Goal: Task Accomplishment & Management: Use online tool/utility

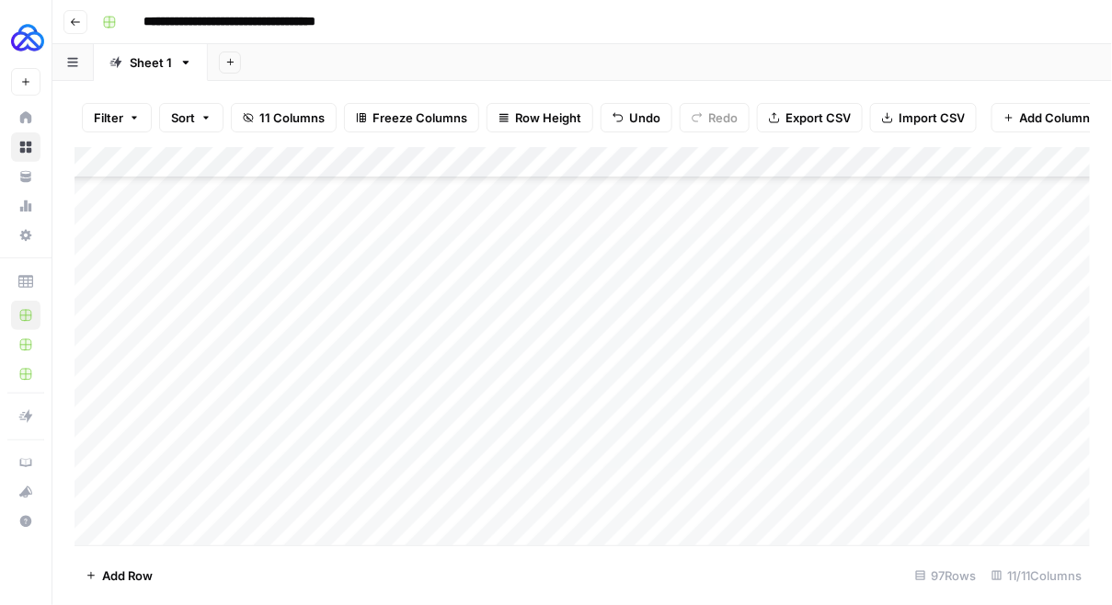
scroll to position [2695, 0]
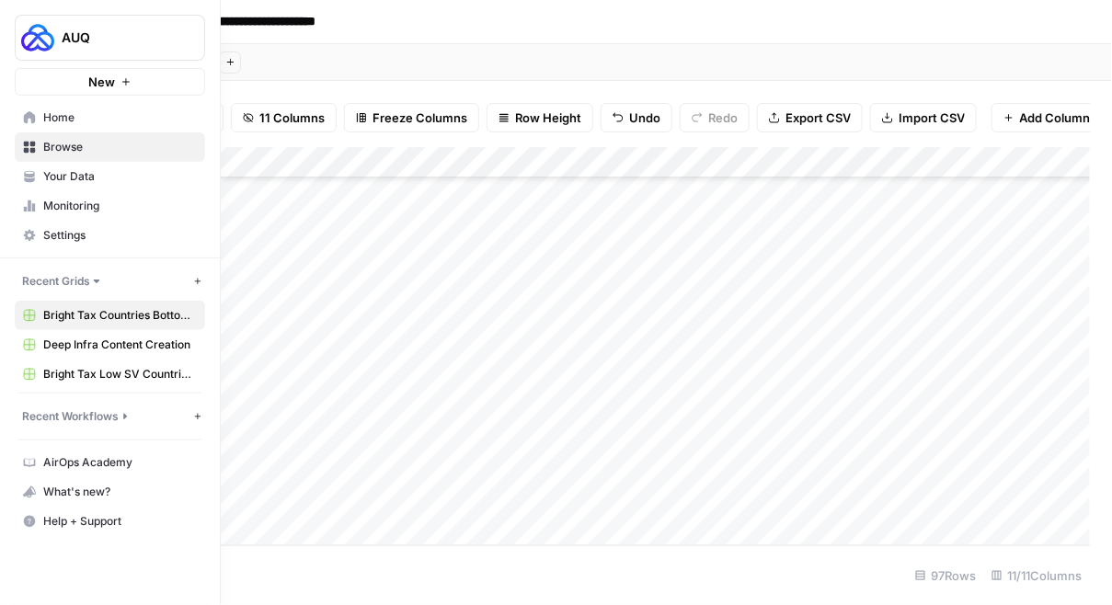
click at [67, 140] on span "Browse" at bounding box center [120, 147] width 154 height 17
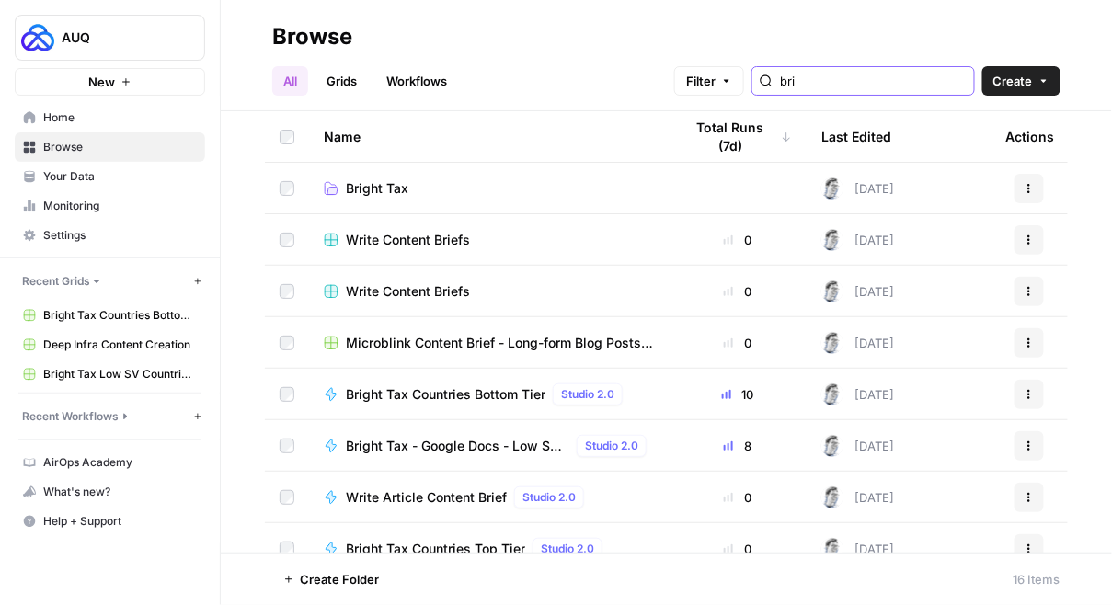
click at [845, 84] on input "bri" at bounding box center [873, 81] width 187 height 18
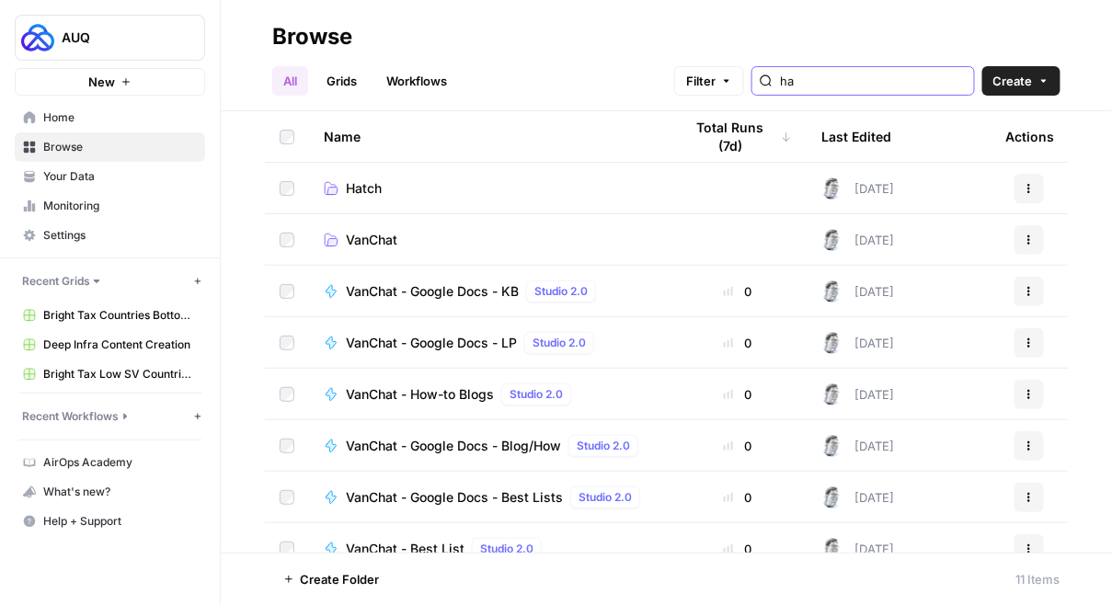
type input "ha"
click at [354, 191] on span "Hatch" at bounding box center [364, 188] width 36 height 18
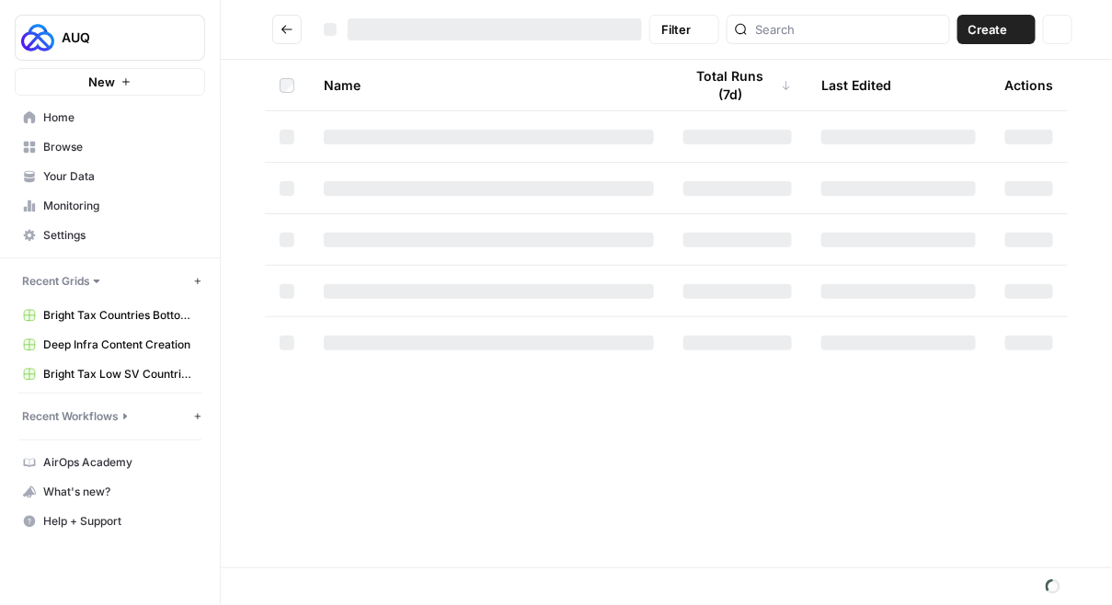
click at [354, 191] on div at bounding box center [489, 188] width 330 height 15
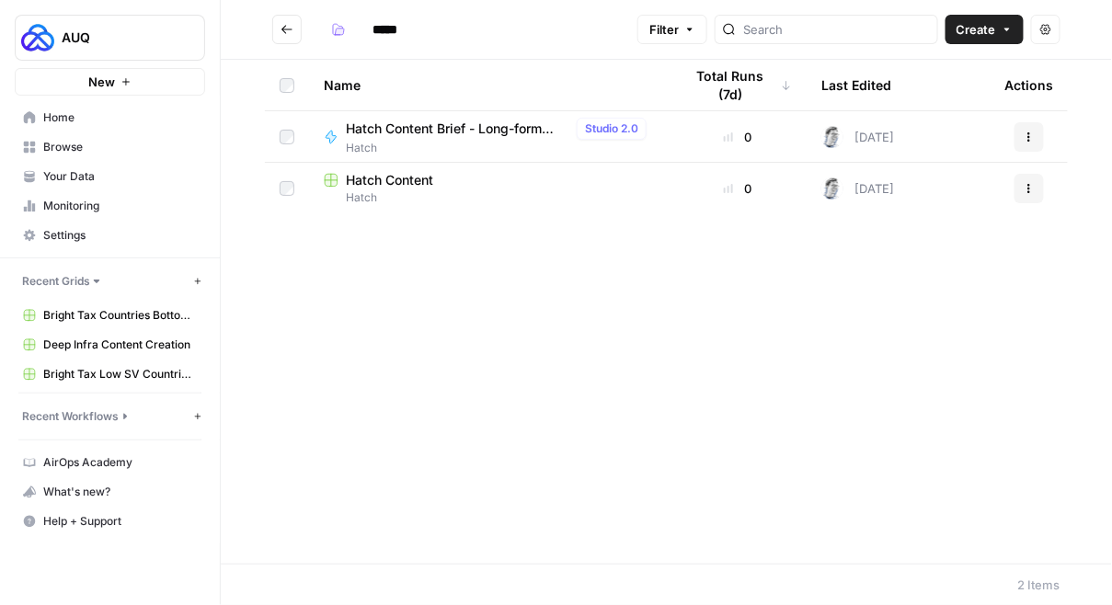
click at [384, 177] on span "Hatch Content" at bounding box center [389, 180] width 87 height 18
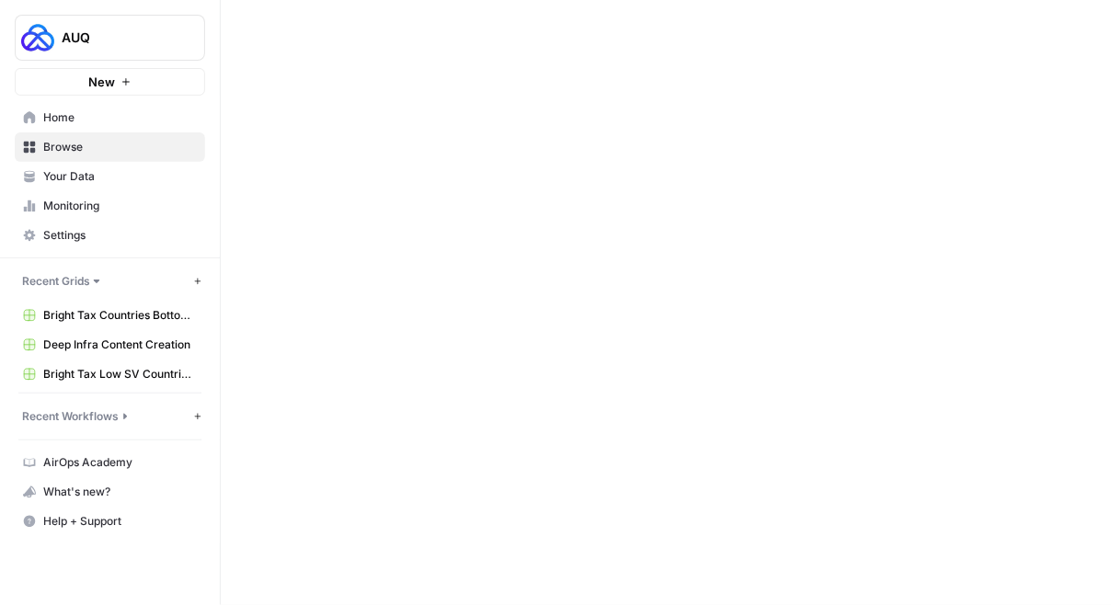
click at [384, 178] on div at bounding box center [666, 302] width 891 height 605
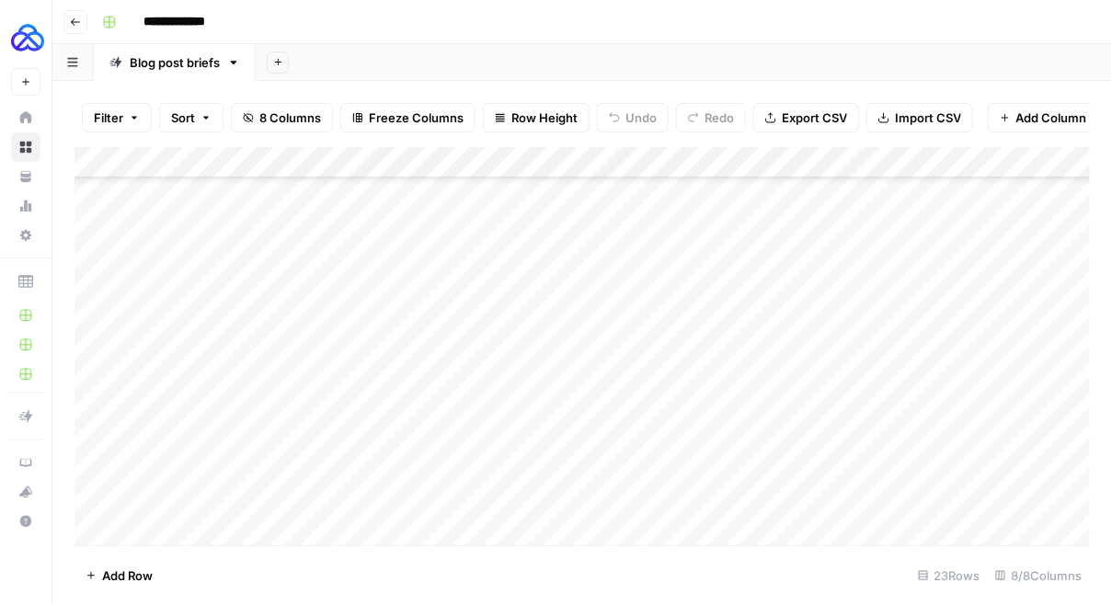
scroll to position [381, 0]
click at [134, 529] on div "Add Column" at bounding box center [583, 346] width 1016 height 399
type textarea "******"
click at [448, 500] on div "Add Column" at bounding box center [583, 346] width 1016 height 399
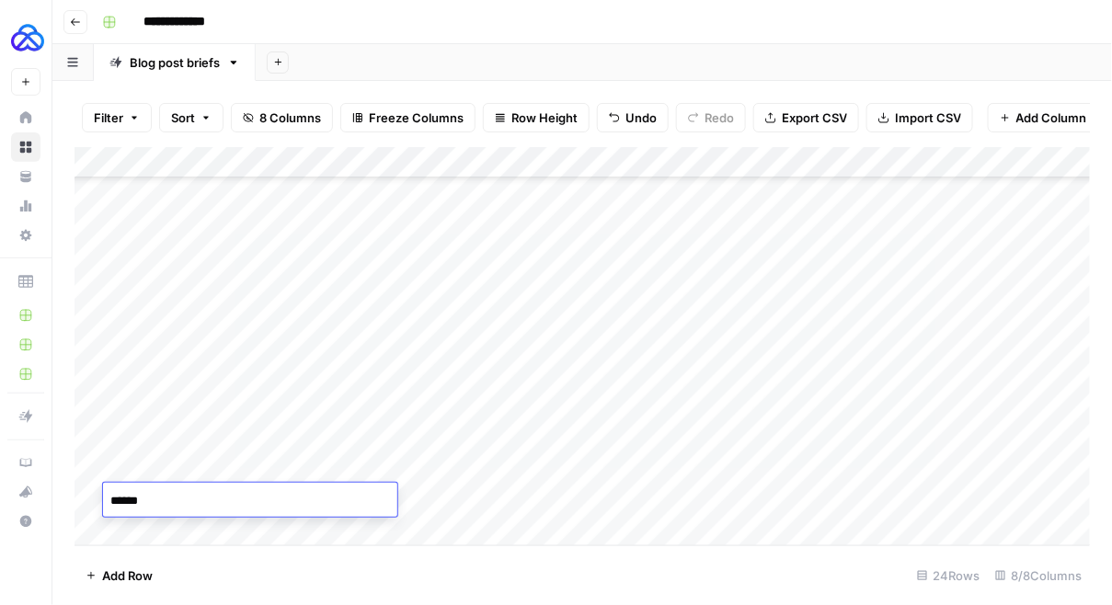
click at [448, 500] on div "Add Column" at bounding box center [583, 346] width 1016 height 399
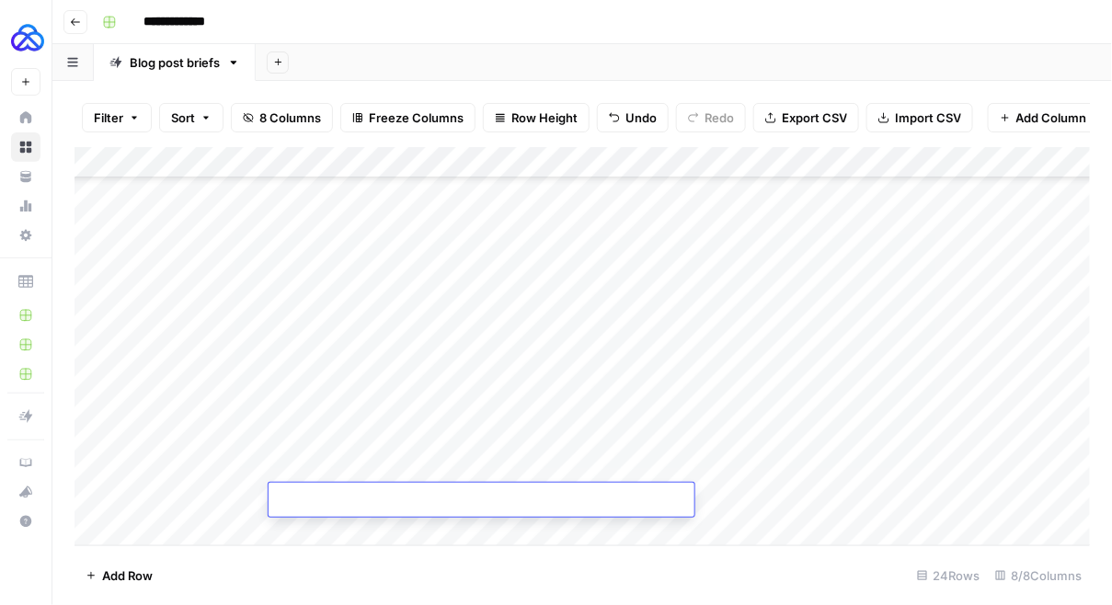
type textarea "**********"
click at [771, 499] on div "Add Column" at bounding box center [583, 346] width 1016 height 399
click at [729, 499] on div "Add Column" at bounding box center [583, 346] width 1016 height 399
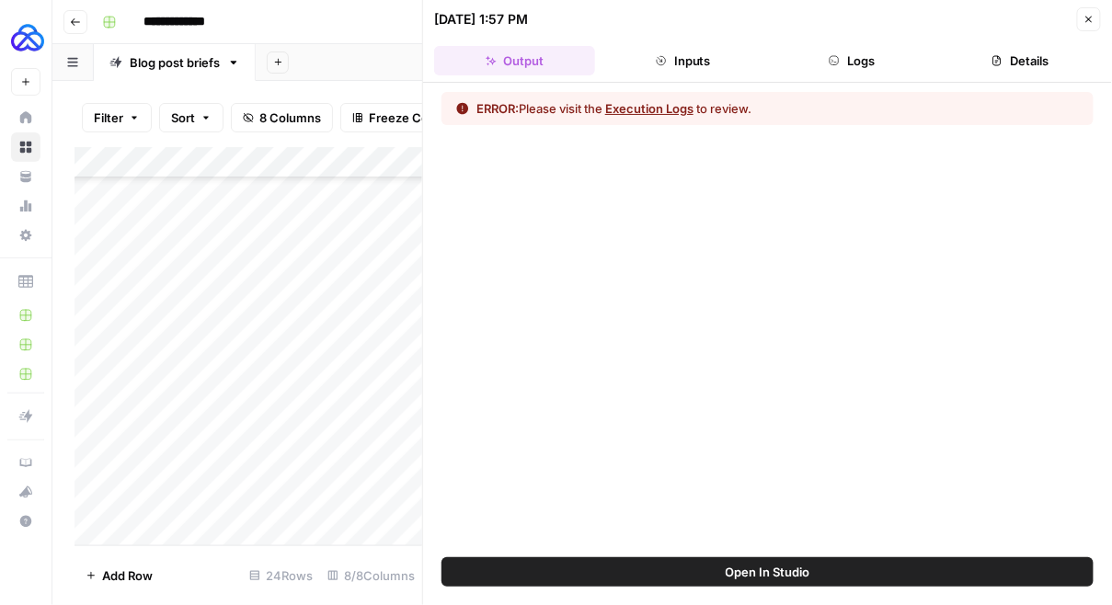
click at [678, 106] on button "Execution Logs" at bounding box center [649, 108] width 88 height 18
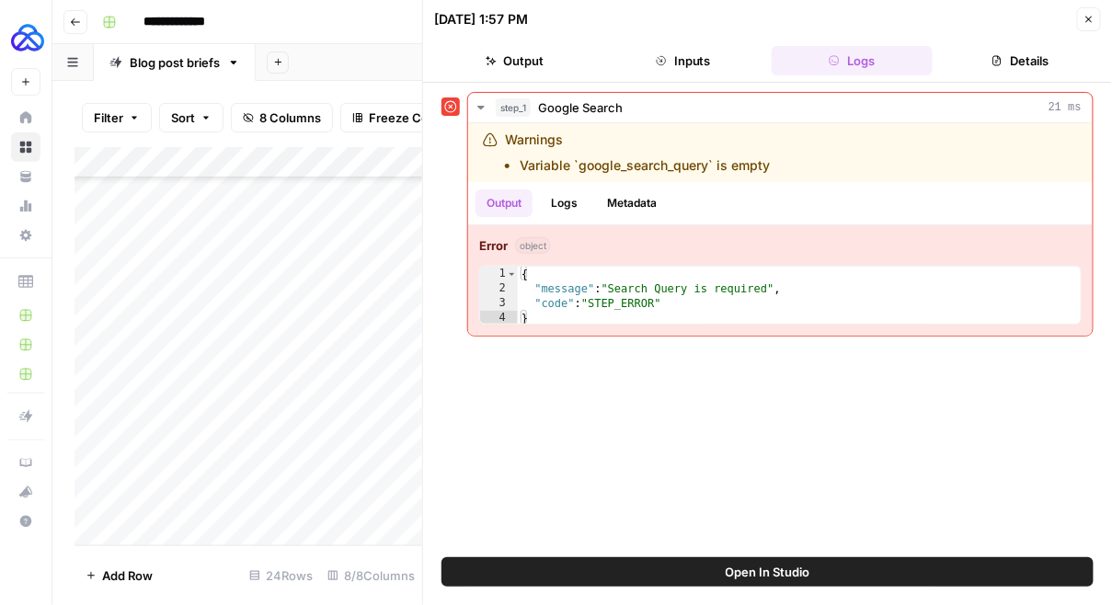
click at [1083, 16] on button "Close" at bounding box center [1089, 19] width 24 height 24
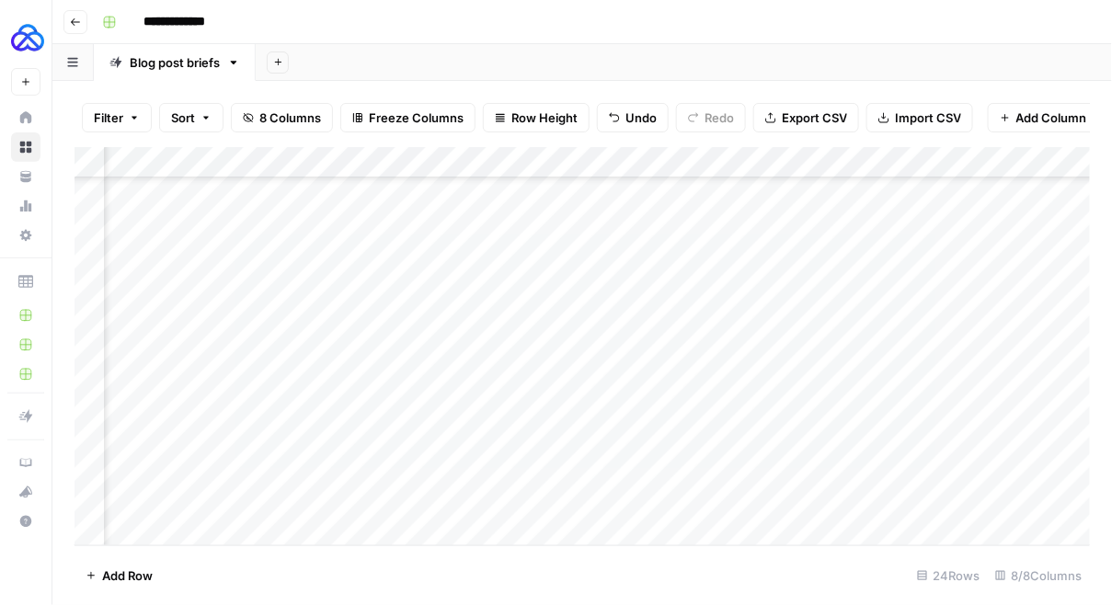
scroll to position [412, 0]
click at [840, 499] on div "Add Column" at bounding box center [583, 346] width 1016 height 399
click at [797, 497] on div "Add Column" at bounding box center [583, 346] width 1016 height 399
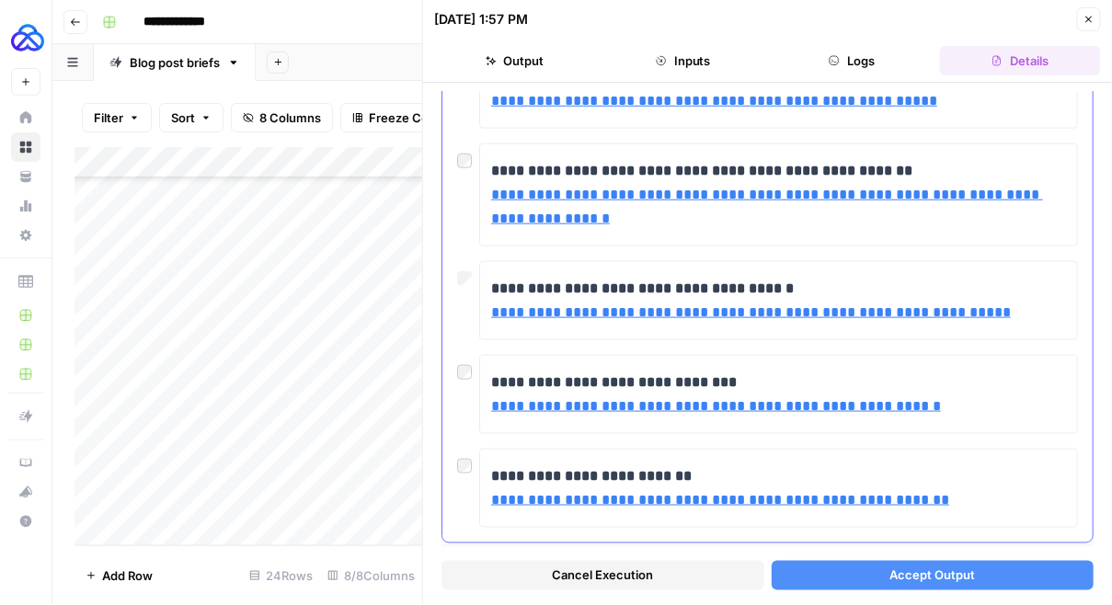
scroll to position [546, 0]
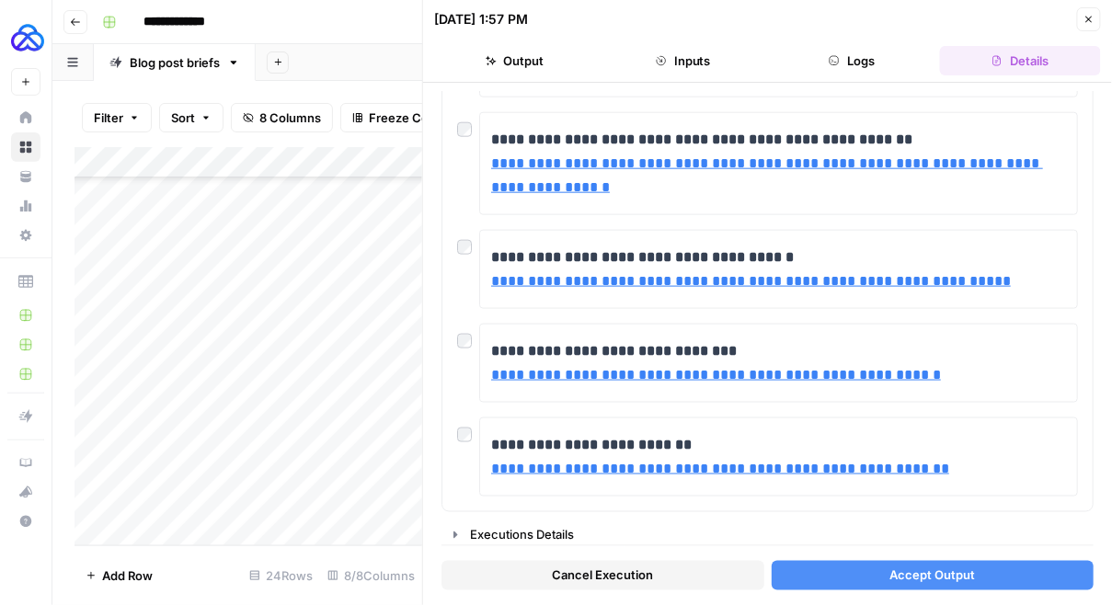
click at [895, 580] on span "Accept Output" at bounding box center [932, 576] width 86 height 18
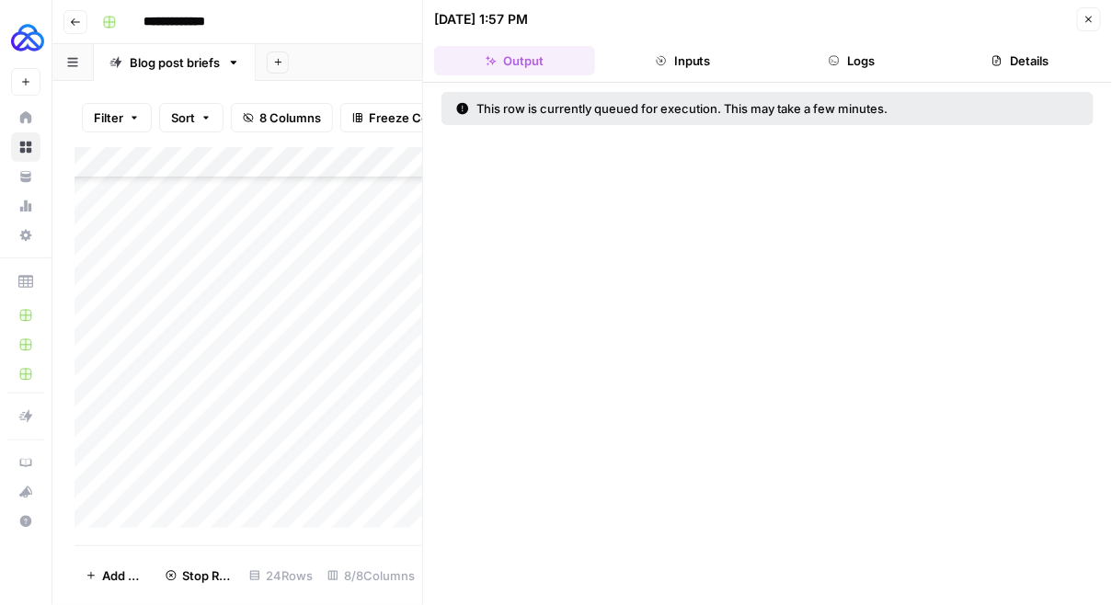
click at [1089, 16] on icon "button" at bounding box center [1089, 19] width 11 height 11
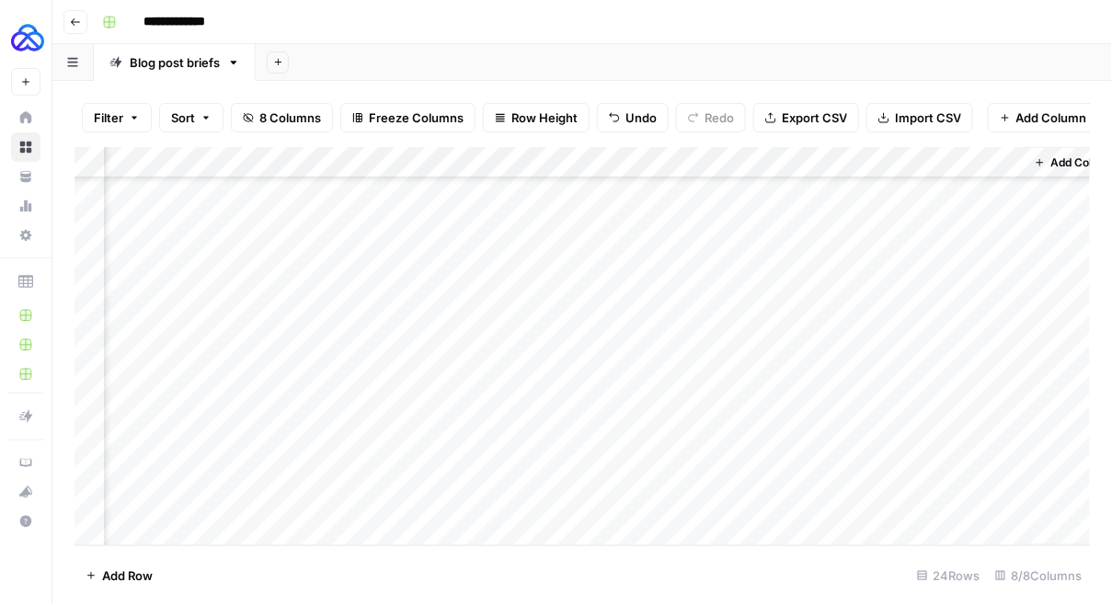
scroll to position [412, 680]
click at [760, 496] on div "Add Column" at bounding box center [583, 346] width 1016 height 399
click at [962, 495] on div "Add Column" at bounding box center [583, 346] width 1016 height 399
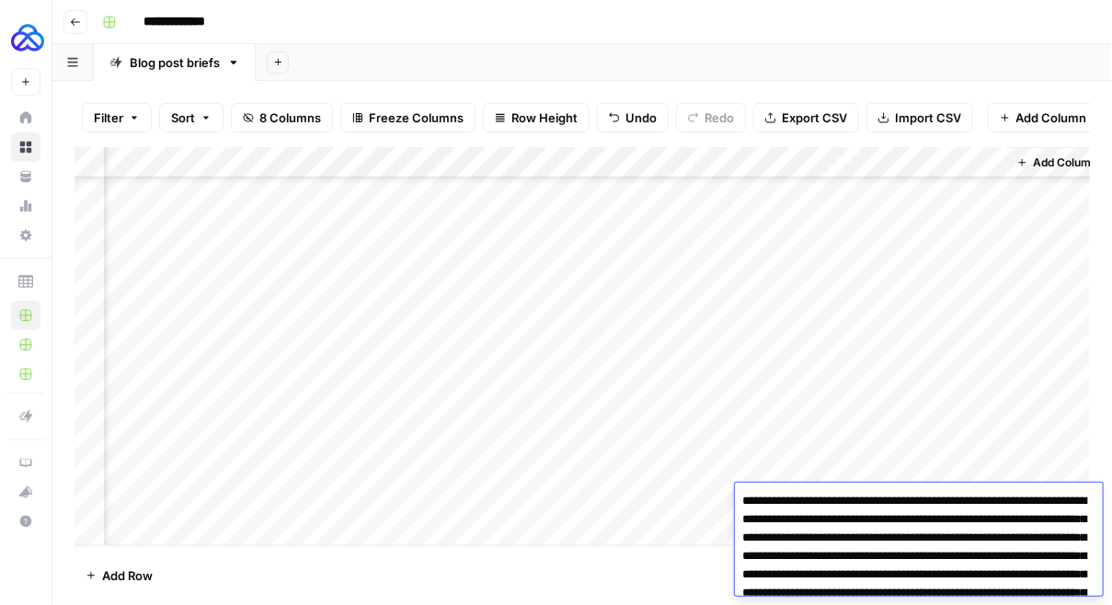
scroll to position [3486, 0]
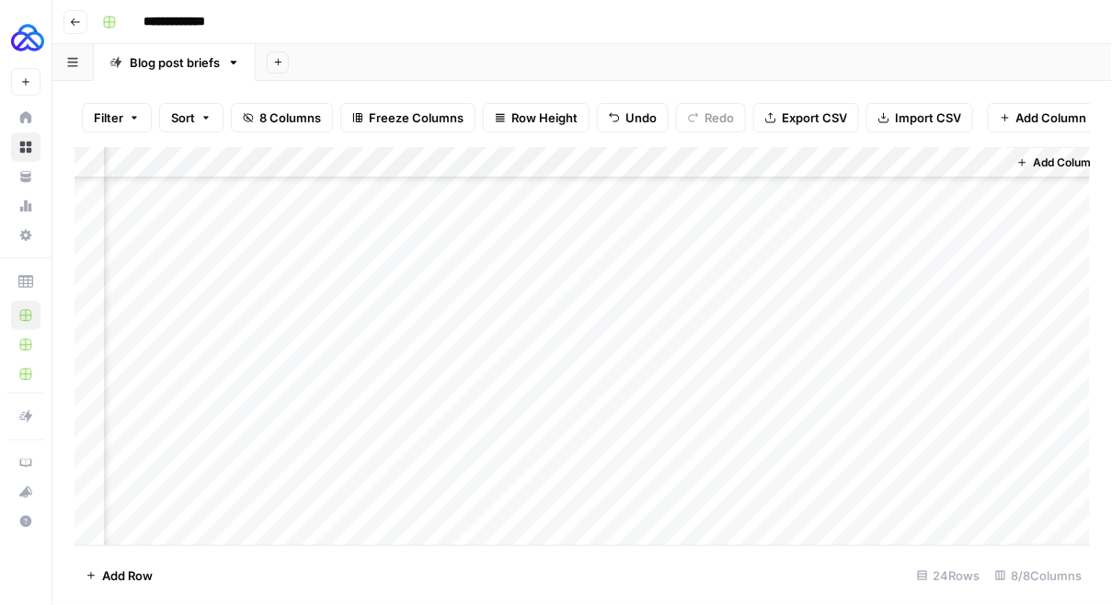
click at [1039, 449] on div "Add Column" at bounding box center [1057, 346] width 101 height 398
click at [988, 500] on div "Add Column" at bounding box center [583, 346] width 1016 height 399
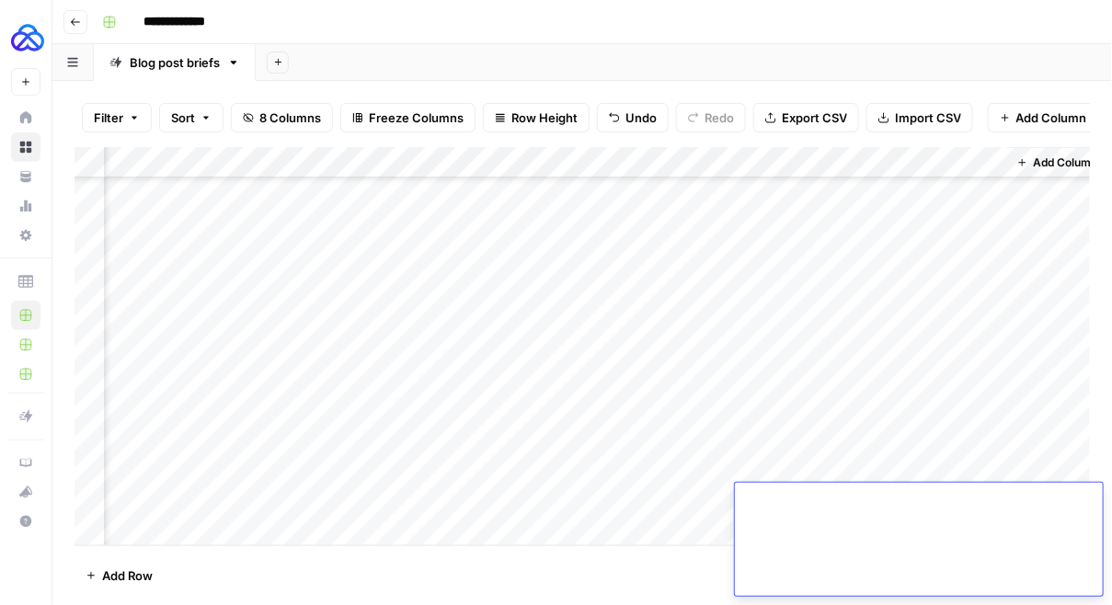
click at [1084, 453] on div "Add Column" at bounding box center [1057, 346] width 101 height 398
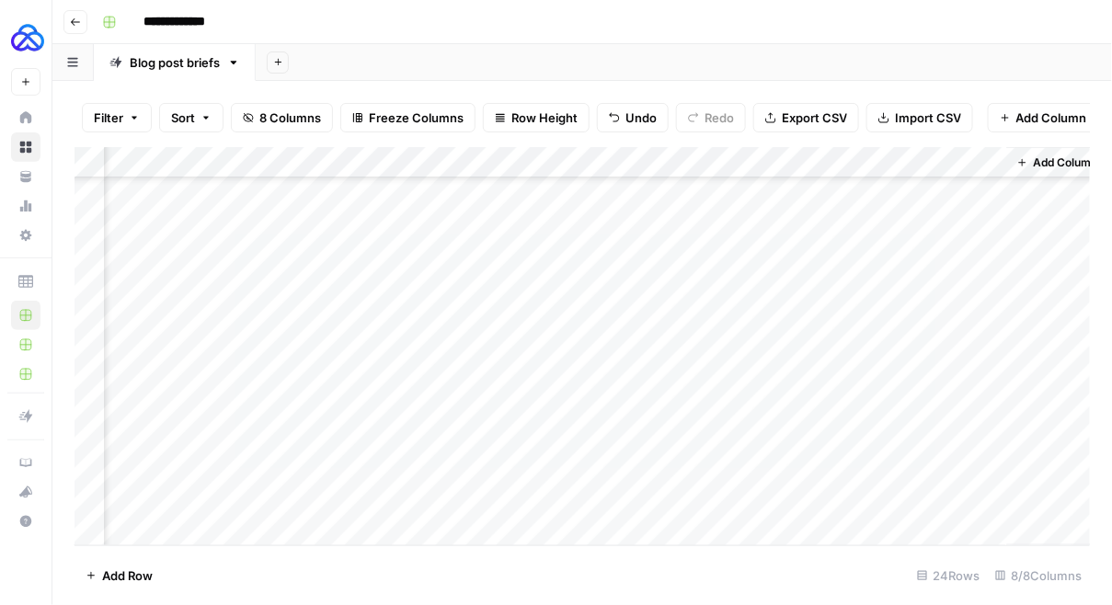
scroll to position [412, 698]
click at [857, 496] on div "Add Column" at bounding box center [583, 346] width 1016 height 399
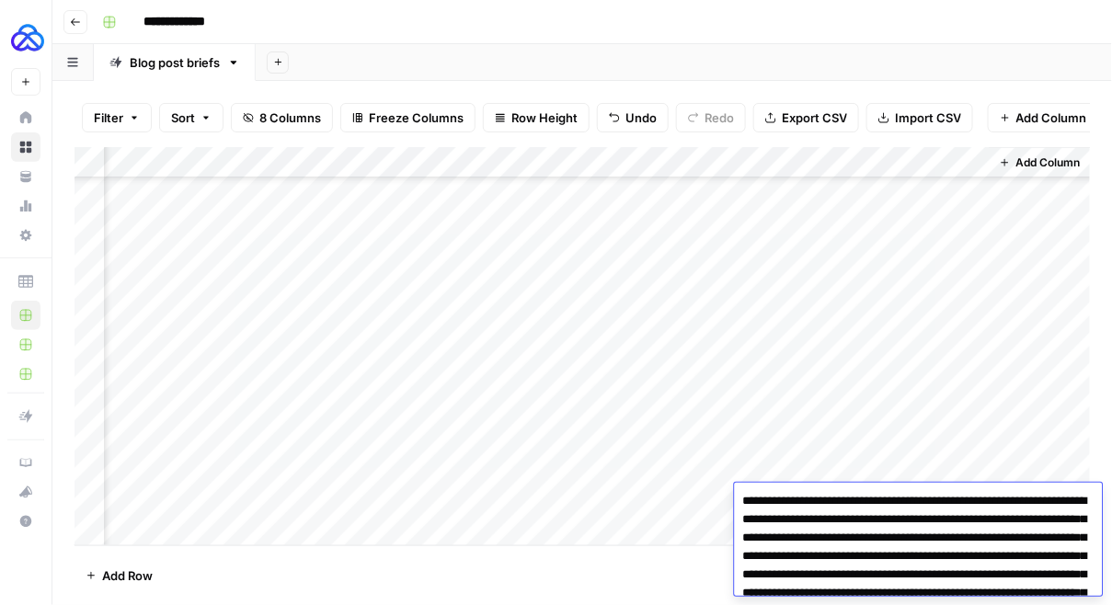
scroll to position [3486, 0]
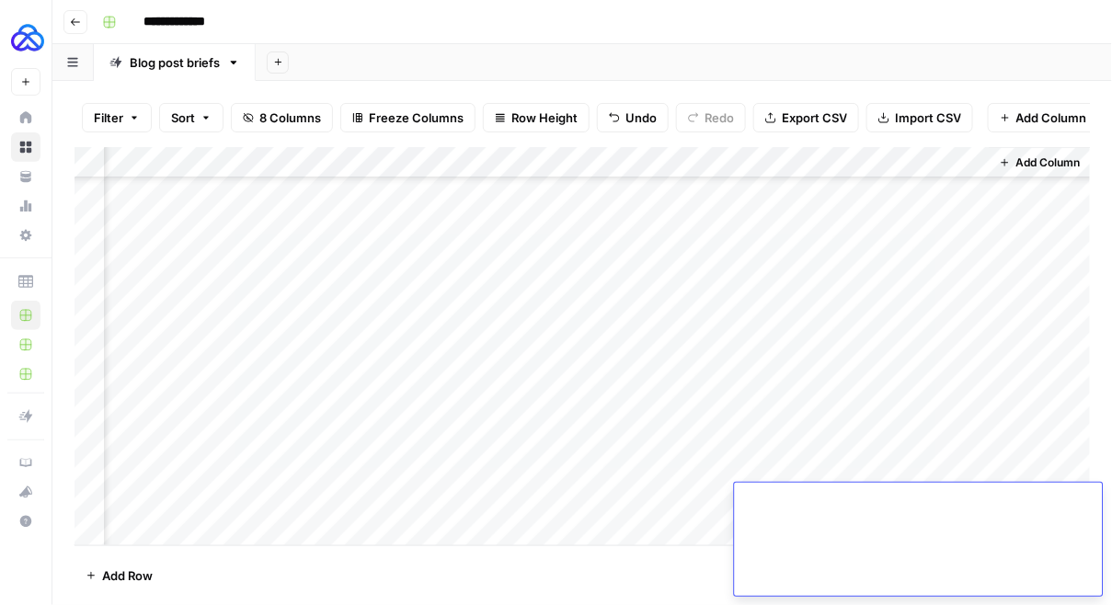
click at [697, 504] on div "Add Column" at bounding box center [583, 346] width 1016 height 399
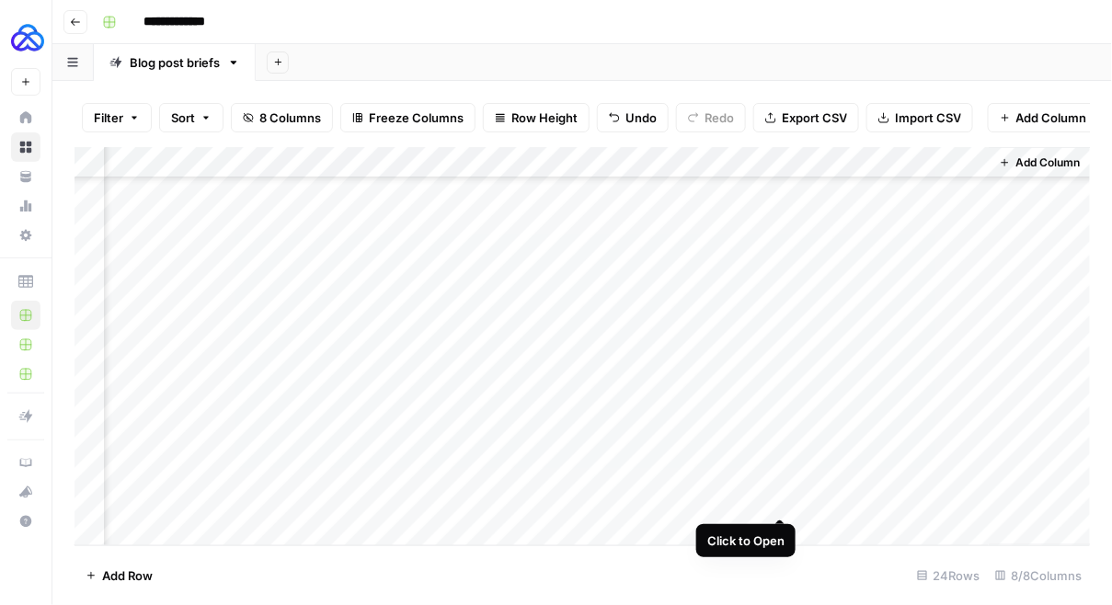
click at [779, 498] on div "Add Column" at bounding box center [583, 346] width 1016 height 399
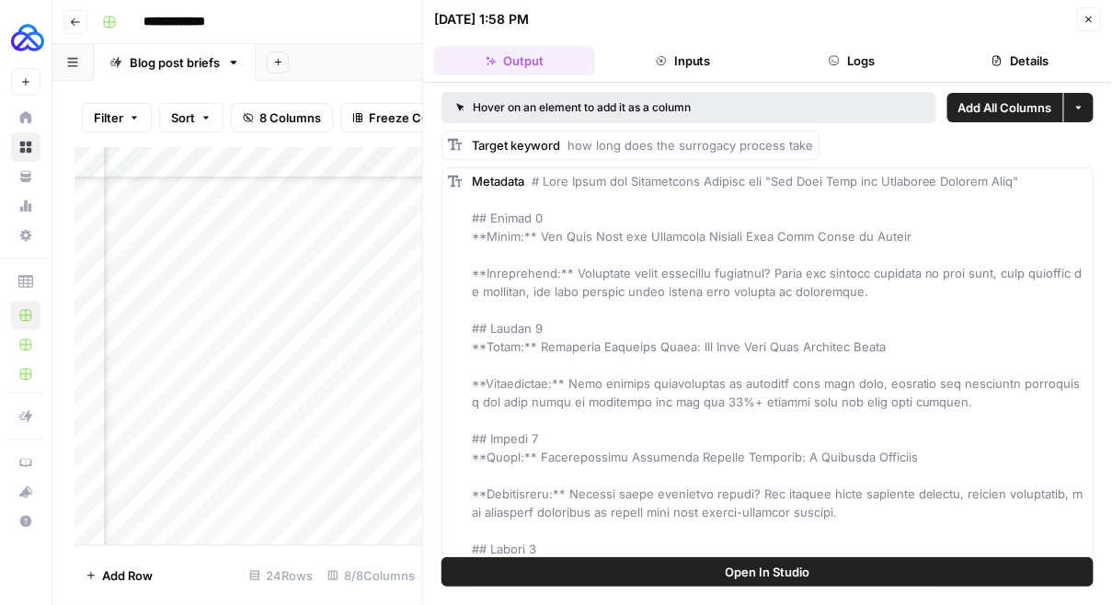
drag, startPoint x: 568, startPoint y: 143, endPoint x: 813, endPoint y: 144, distance: 245.6
click at [813, 143] on div "Target keyword how long does the surrogacy process take" at bounding box center [631, 145] width 378 height 29
copy span "how long does the surrogacy process take"
drag, startPoint x: 900, startPoint y: 233, endPoint x: 529, endPoint y: 237, distance: 370.7
click at [529, 237] on div "Metadata" at bounding box center [779, 457] width 615 height 570
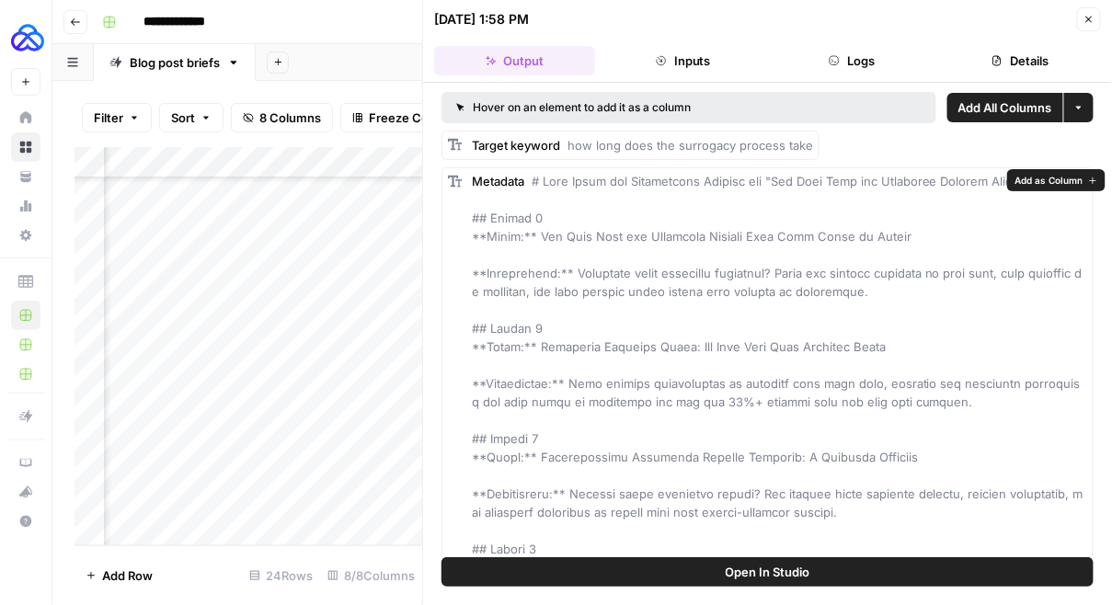
copy span "How Long Does the Surrogacy Process Take From Start to Finish"
drag, startPoint x: 948, startPoint y: 401, endPoint x: 573, endPoint y: 388, distance: 375.5
click at [573, 388] on div "Metadata" at bounding box center [779, 457] width 615 height 570
copy span "From initial consultation to bringing your baby home, discover the realistic ti…"
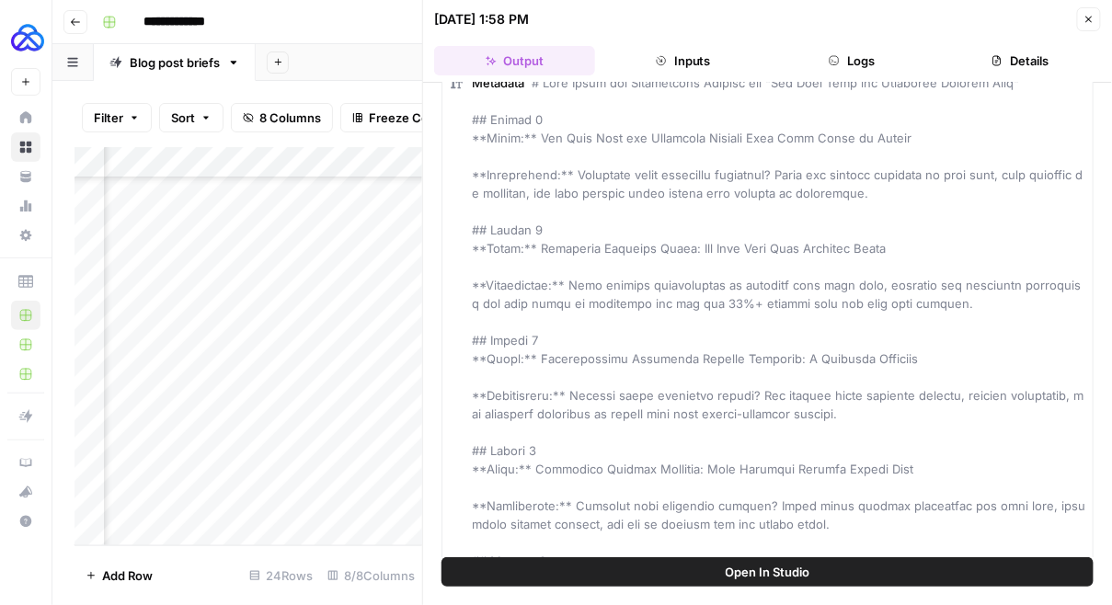
scroll to position [99, 0]
drag, startPoint x: 814, startPoint y: 521, endPoint x: 574, endPoint y: 507, distance: 240.5
click at [574, 507] on div "Metadata" at bounding box center [779, 358] width 615 height 570
copy span "Planning your surrogacy journey? Learn about typical timeframes for each step, …"
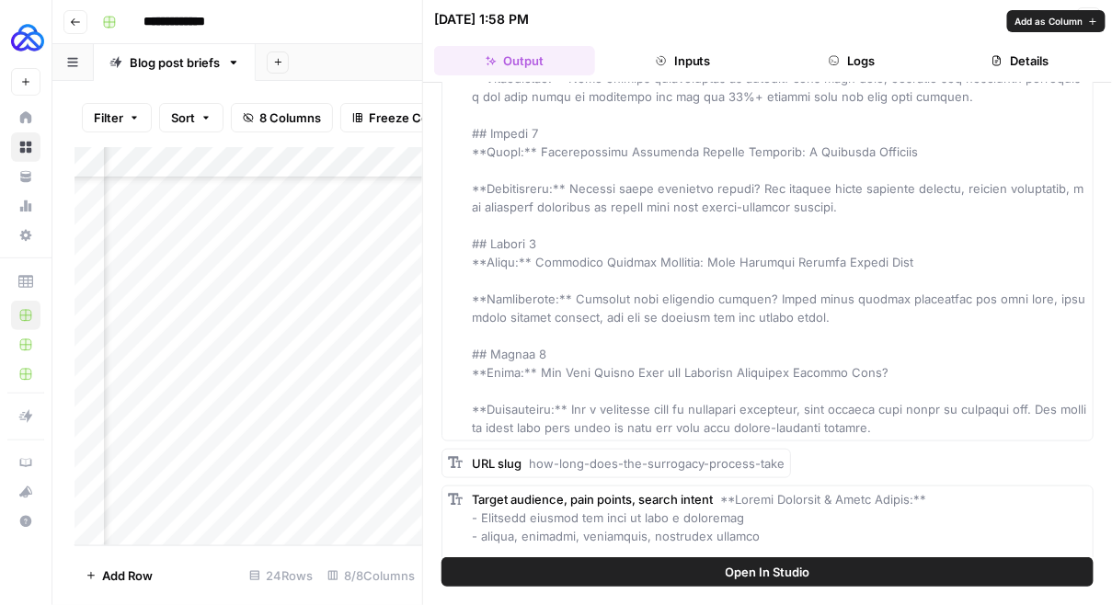
scroll to position [308, 0]
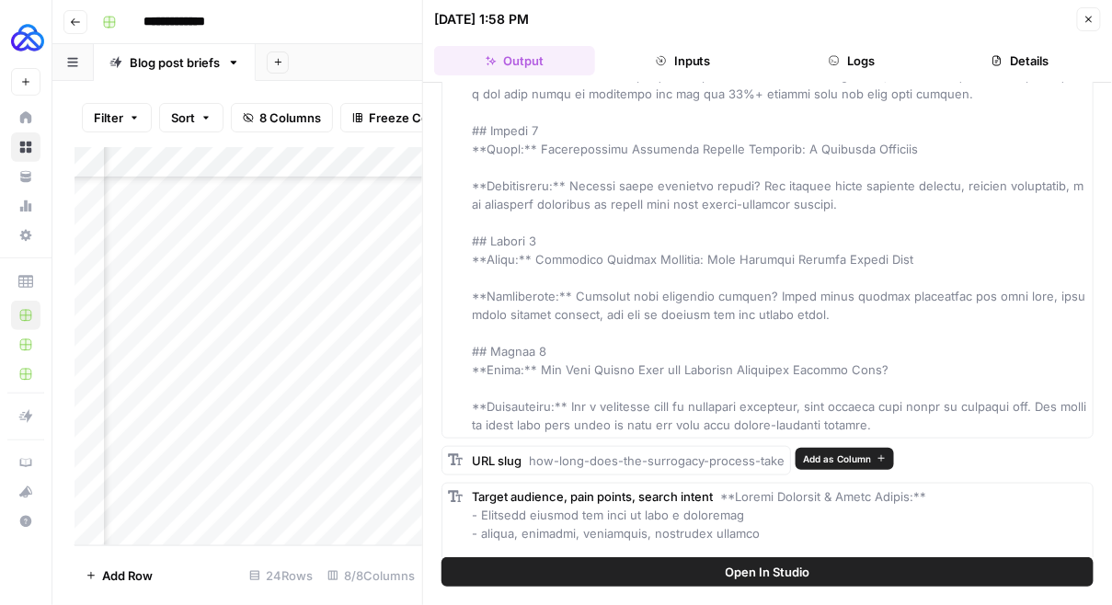
drag, startPoint x: 531, startPoint y: 461, endPoint x: 782, endPoint y: 461, distance: 251.1
click at [782, 461] on div "URL slug how-long-does-the-surrogacy-process-take" at bounding box center [617, 460] width 350 height 29
copy span "how-long-does-the-surrogacy-process-take"
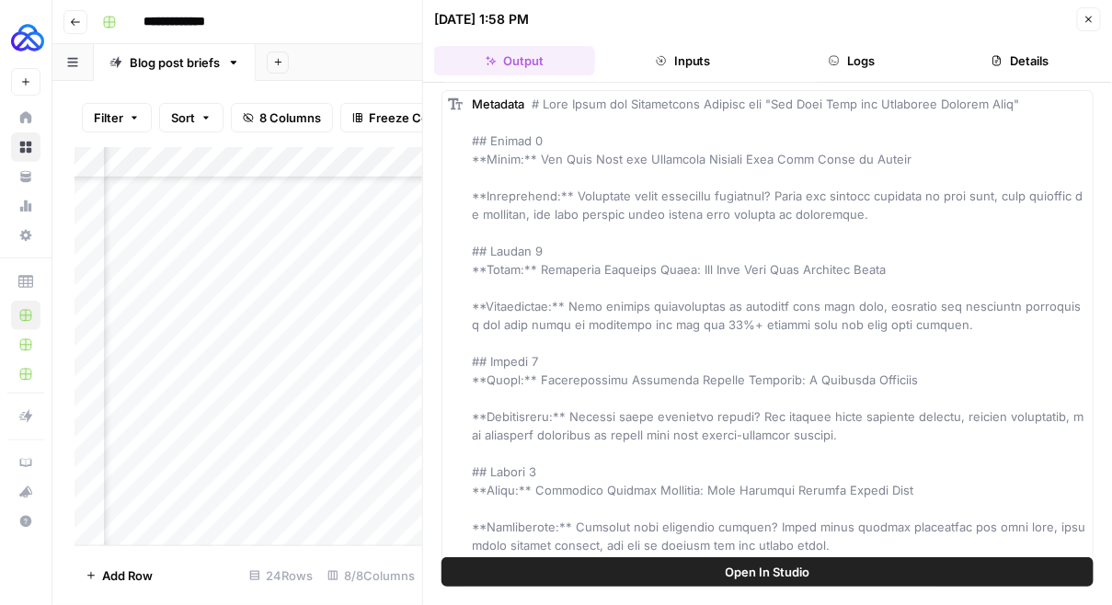
scroll to position [78, 0]
drag, startPoint x: 783, startPoint y: 157, endPoint x: 533, endPoint y: 158, distance: 249.3
click at [533, 158] on span at bounding box center [779, 379] width 614 height 567
copy span "How Long Does the Surrogacy Process Take"
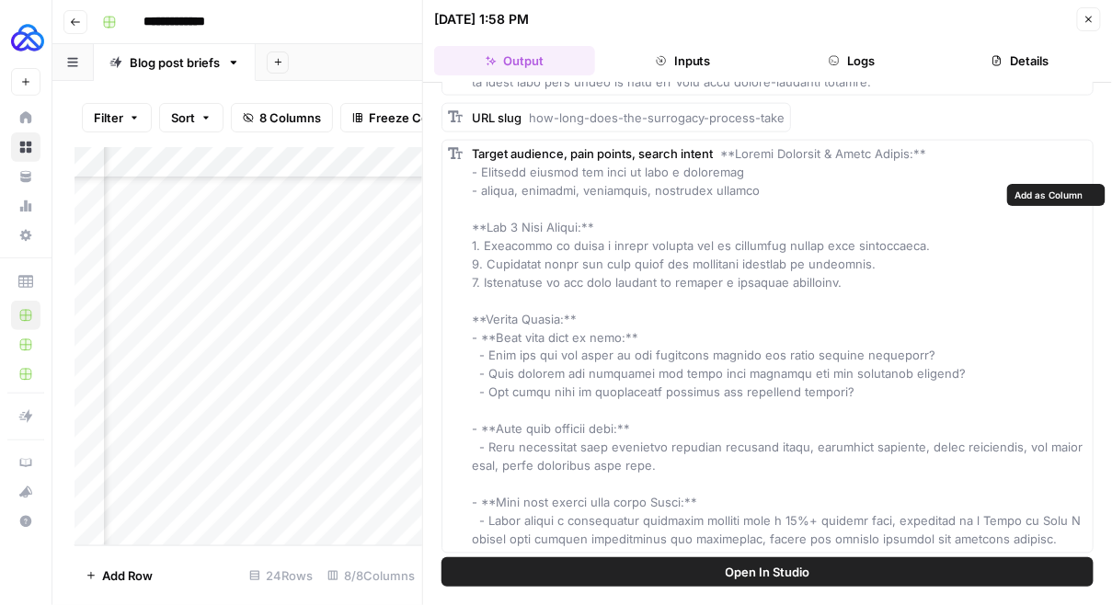
scroll to position [655, 0]
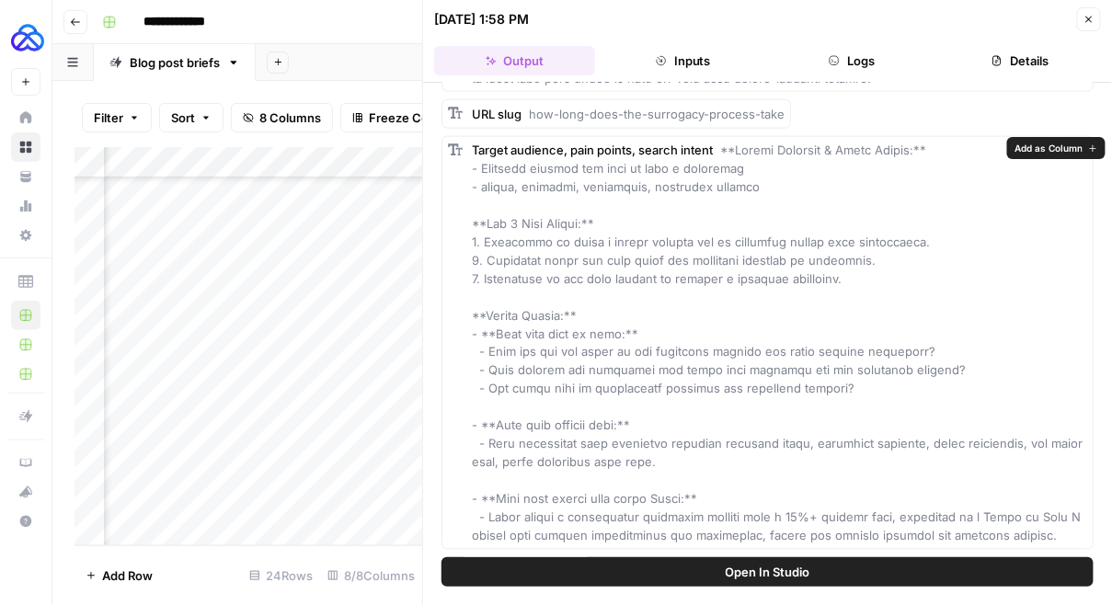
drag, startPoint x: 752, startPoint y: 182, endPoint x: 481, endPoint y: 172, distance: 271.5
click at [481, 172] on div "Target audience, pain points, search intent" at bounding box center [779, 343] width 615 height 405
copy span "Intended parents who want to find a surrogate - family, planning, efficiency, e…"
drag, startPoint x: 849, startPoint y: 275, endPoint x: 486, endPoint y: 246, distance: 364.5
click at [486, 246] on div "Target audience, pain points, search intent" at bounding box center [779, 343] width 615 height 405
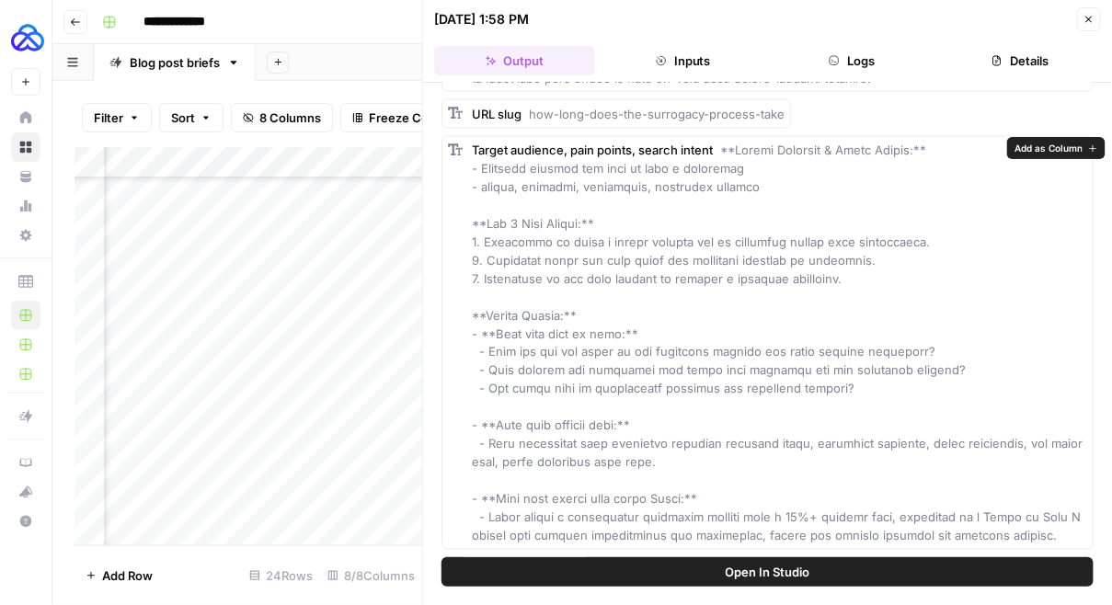
copy span "Desperate to start a family quickly due to emotional stress from infertility. 2…"
drag, startPoint x: 848, startPoint y: 389, endPoint x: 490, endPoint y: 350, distance: 359.9
click at [490, 350] on div "Target audience, pain points, search intent" at bounding box center [779, 343] width 615 height 405
copy span "What are the key steps in the surrogacy process and their typical durations? - …"
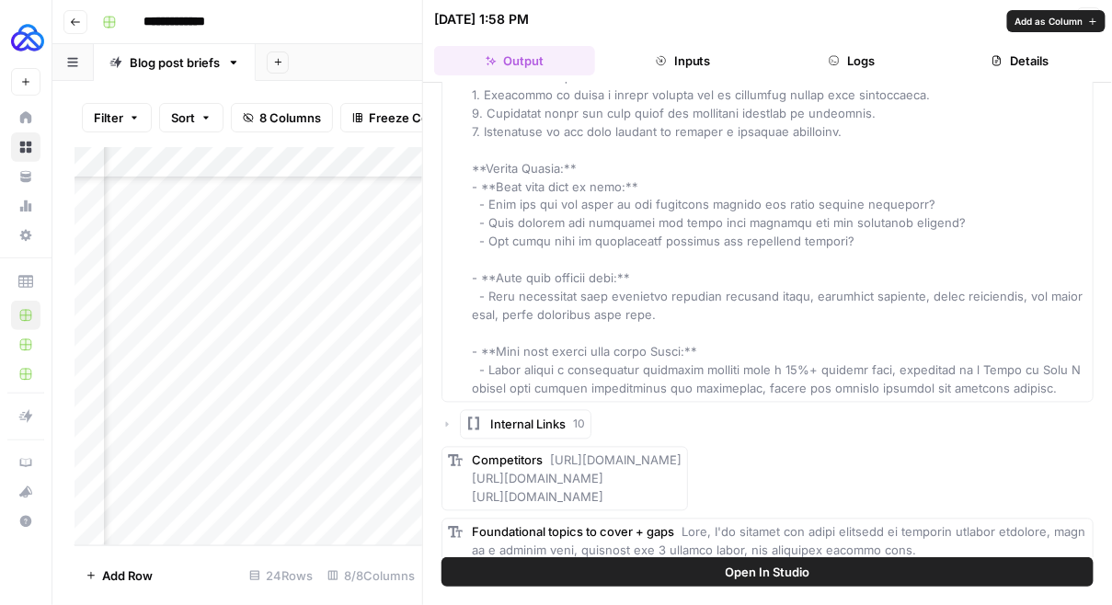
scroll to position [809, 0]
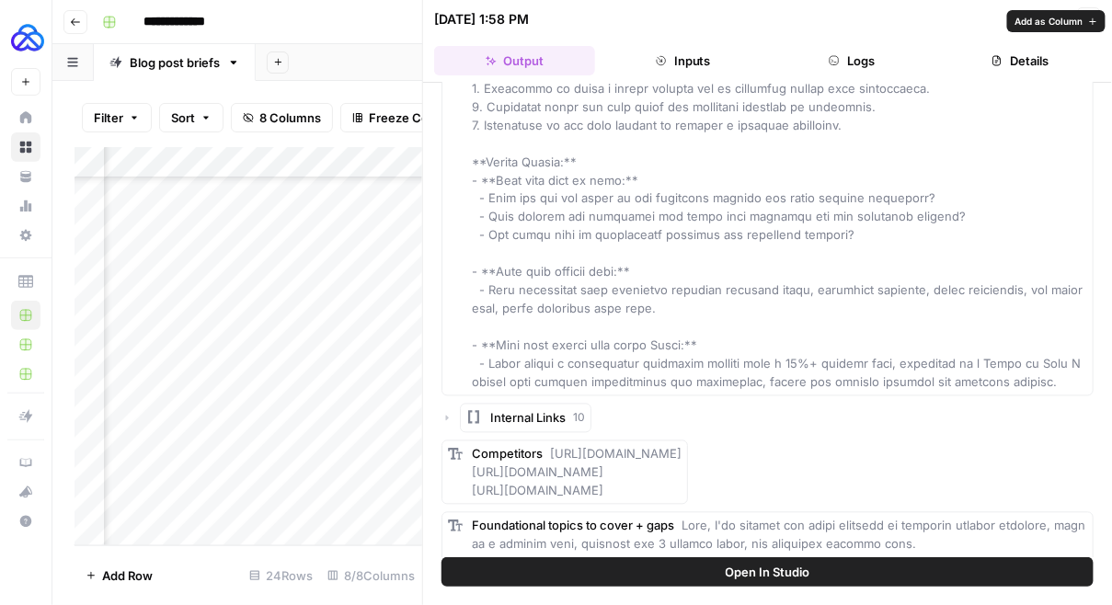
drag, startPoint x: 656, startPoint y: 311, endPoint x: 490, endPoint y: 293, distance: 166.5
click at [490, 293] on div "Target audience, pain points, search intent" at bounding box center [779, 189] width 615 height 405
copy span "They understand that surrogacy involves multiple steps, including matching, leg…"
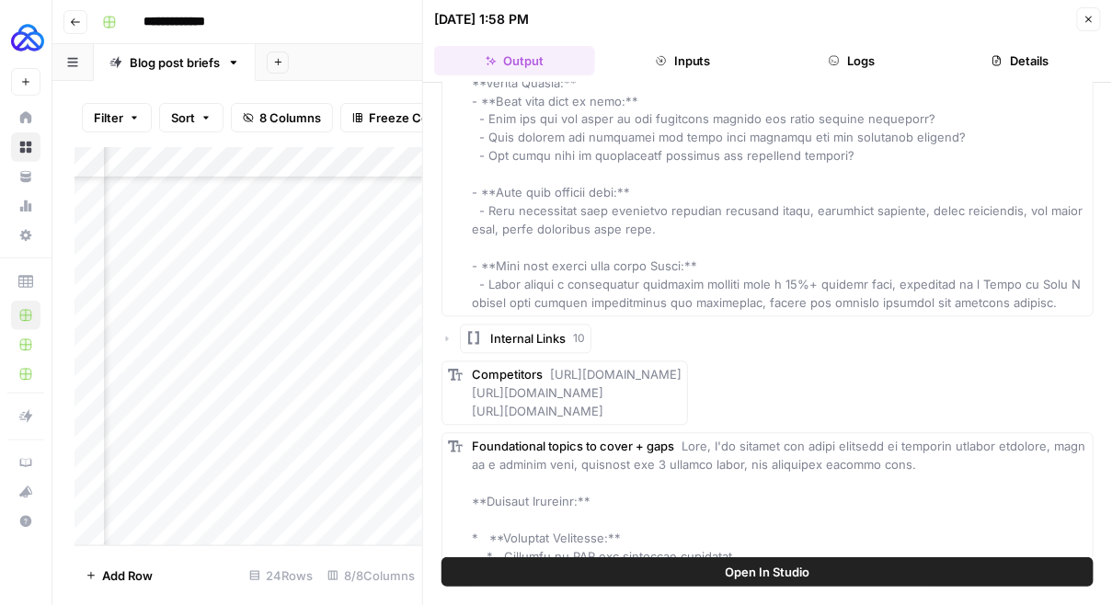
scroll to position [889, 0]
drag, startPoint x: 490, startPoint y: 282, endPoint x: 1052, endPoint y: 301, distance: 562.3
click at [1052, 301] on div "Target audience, pain points, search intent" at bounding box center [779, 108] width 615 height 405
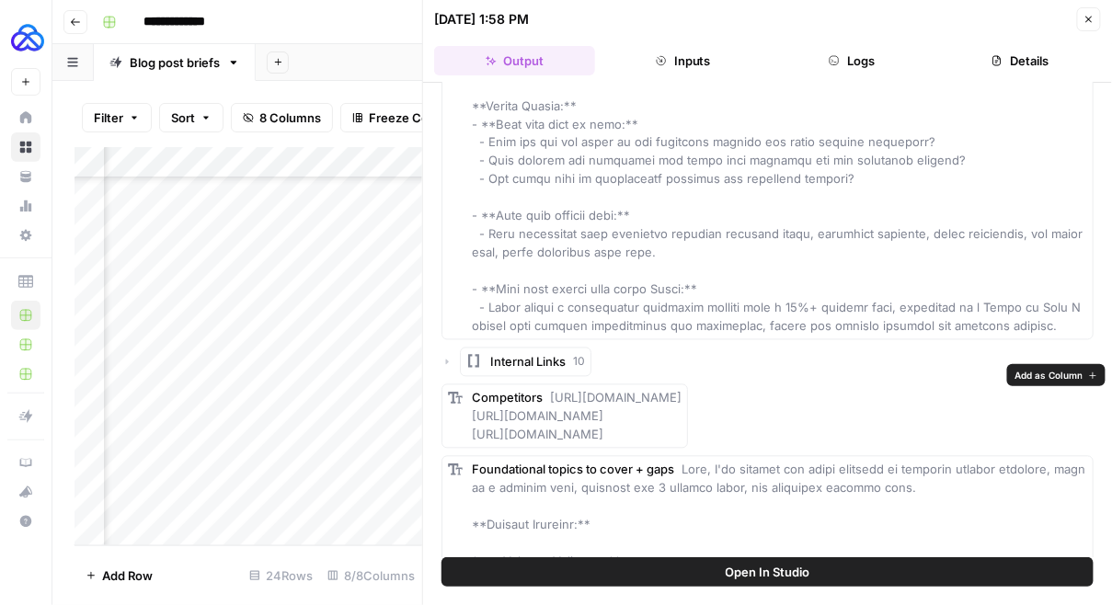
scroll to position [862, 0]
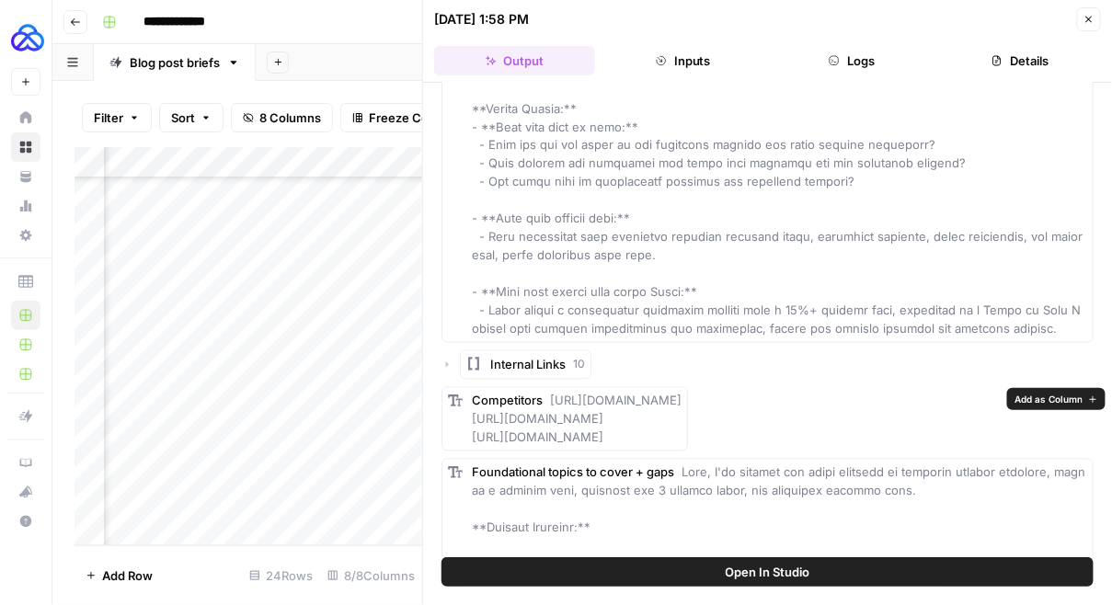
drag, startPoint x: 925, startPoint y: 439, endPoint x: 546, endPoint y: 404, distance: 380.6
click at [546, 404] on div "Competitors [URL][DOMAIN_NAME] [URL][DOMAIN_NAME] [URL][DOMAIN_NAME]" at bounding box center [577, 419] width 210 height 55
click at [499, 363] on span "Internal Links" at bounding box center [527, 365] width 75 height 18
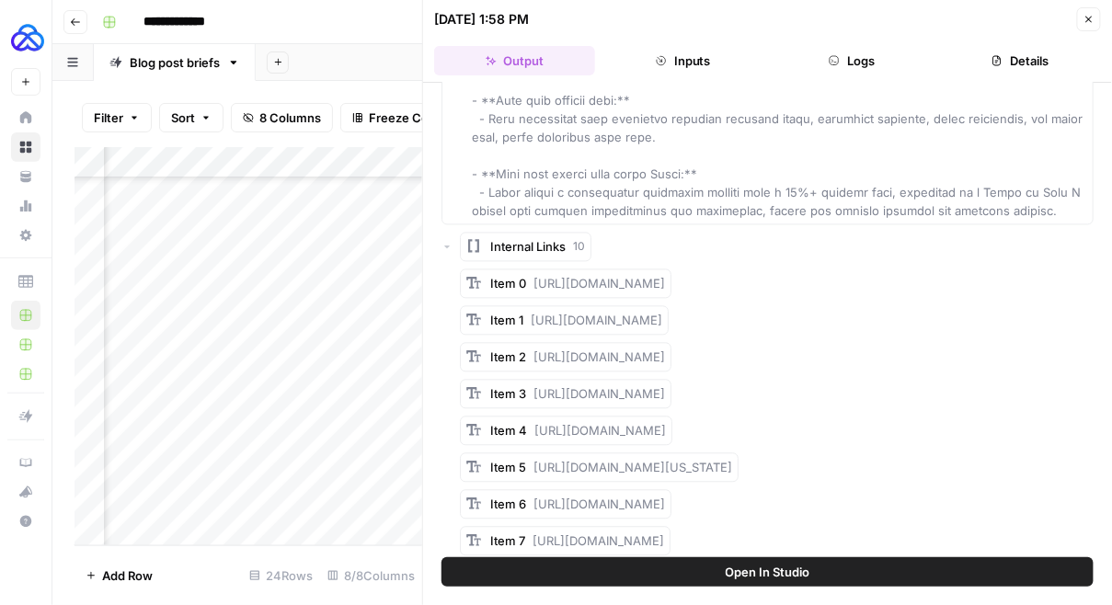
scroll to position [982, 0]
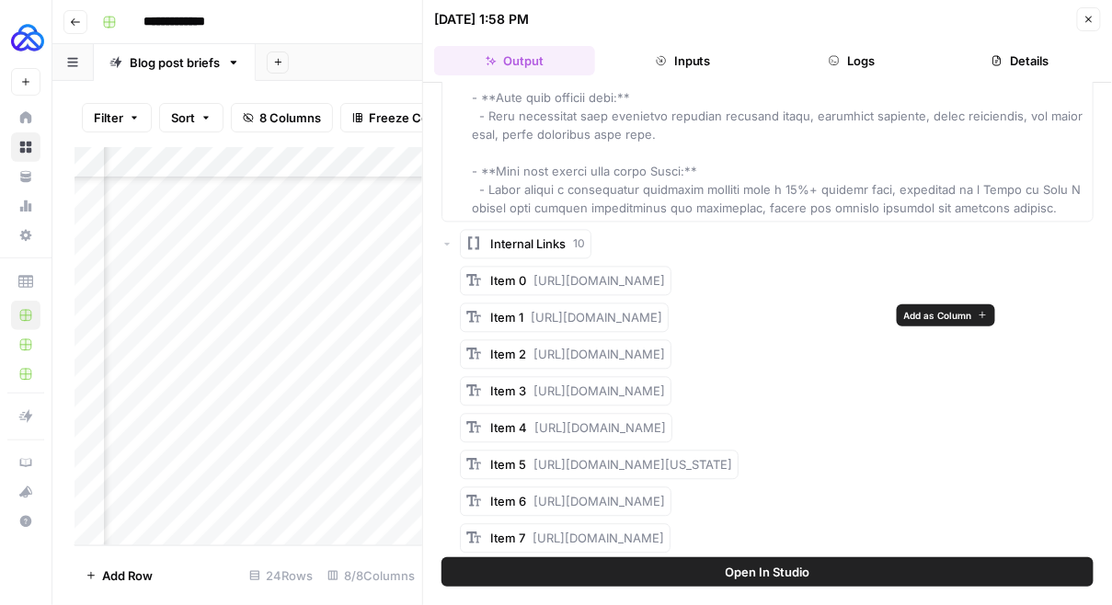
drag, startPoint x: 531, startPoint y: 315, endPoint x: 887, endPoint y: 315, distance: 356.0
click at [669, 315] on div "Item 1 [URL][DOMAIN_NAME]" at bounding box center [564, 318] width 209 height 29
drag, startPoint x: 533, startPoint y: 353, endPoint x: 826, endPoint y: 353, distance: 292.5
click at [671, 353] on div "Item 2 [URL][DOMAIN_NAME]" at bounding box center [566, 354] width 212 height 29
click at [533, 391] on span "[URL][DOMAIN_NAME]" at bounding box center [599, 391] width 132 height 15
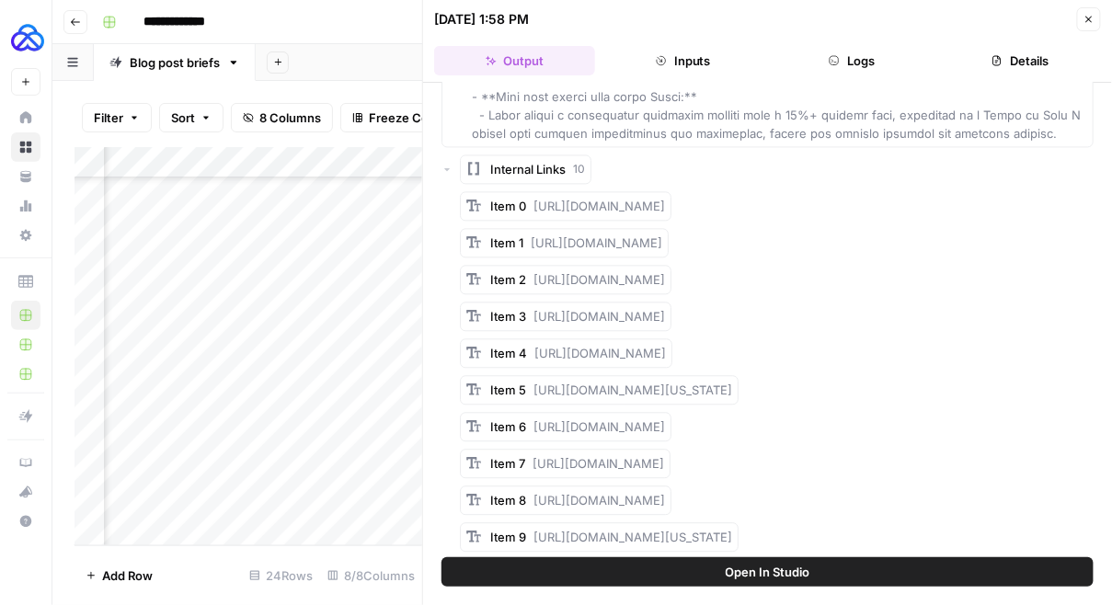
scroll to position [1029, 0]
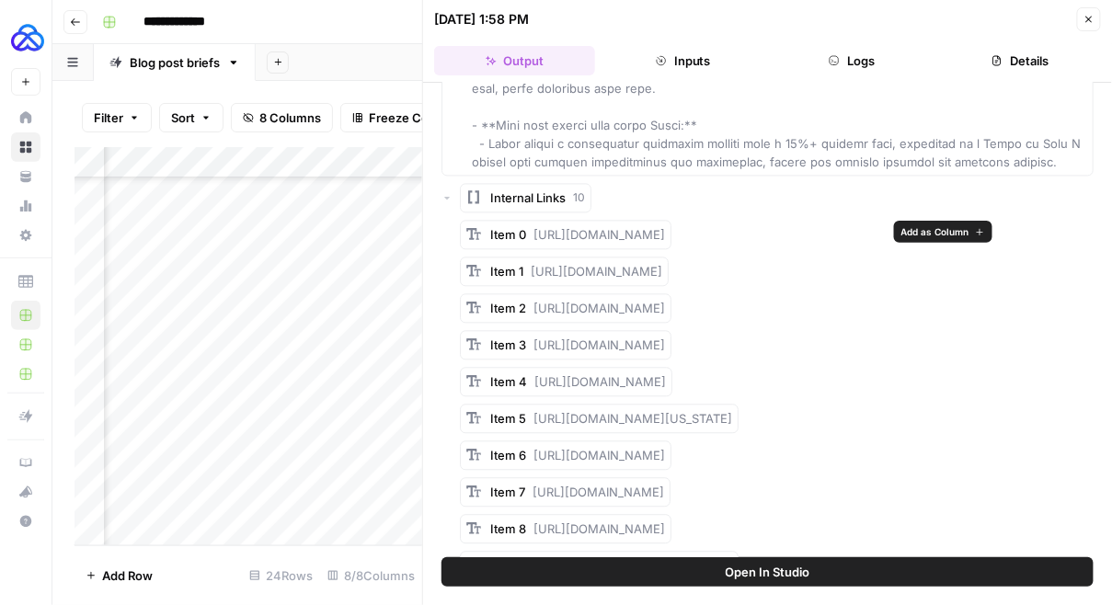
drag, startPoint x: 533, startPoint y: 230, endPoint x: 886, endPoint y: 239, distance: 352.4
click at [886, 239] on div "Item 0 [URL][DOMAIN_NAME]" at bounding box center [777, 234] width 634 height 29
drag, startPoint x: 531, startPoint y: 345, endPoint x: 821, endPoint y: 353, distance: 290.8
click at [671, 353] on div "Item 3 [URL][DOMAIN_NAME]" at bounding box center [566, 344] width 212 height 29
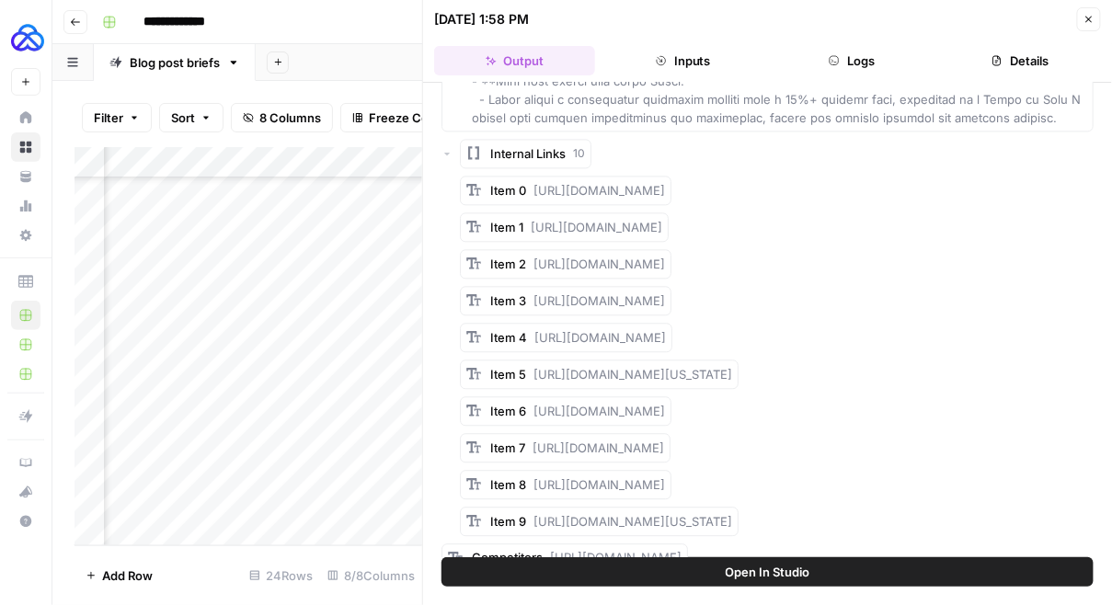
scroll to position [1074, 0]
drag, startPoint x: 534, startPoint y: 407, endPoint x: 814, endPoint y: 416, distance: 279.7
click at [665, 416] on div "Item 6 [URL][DOMAIN_NAME]" at bounding box center [577, 410] width 175 height 18
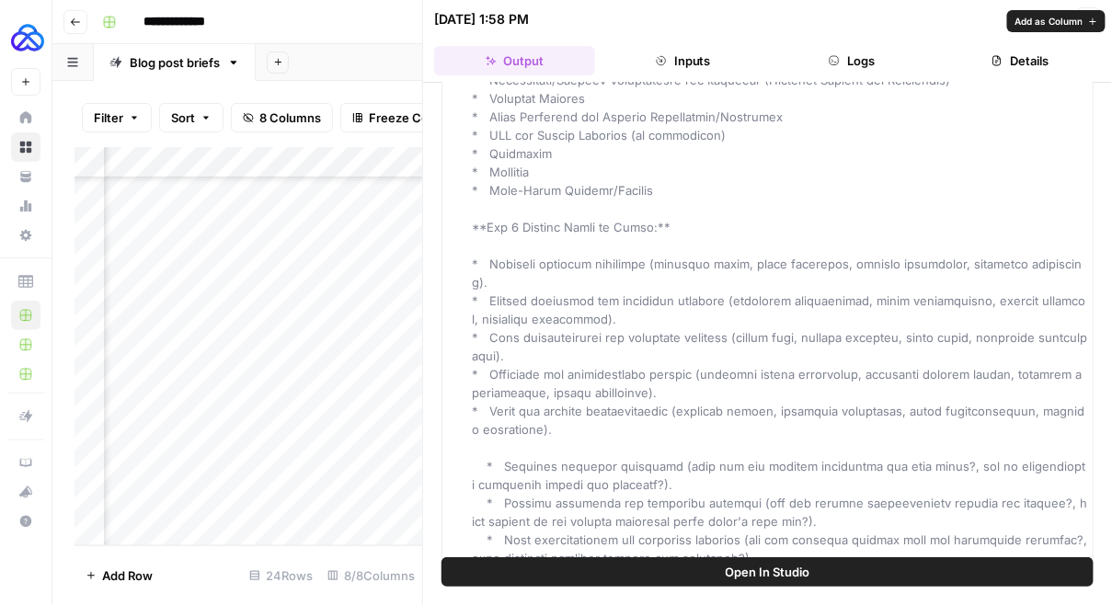
scroll to position [2195, 0]
drag, startPoint x: 522, startPoint y: 422, endPoint x: 489, endPoint y: 260, distance: 165.1
click at [489, 260] on div "Foundational topics to cover + gaps" at bounding box center [779, 198] width 615 height 1398
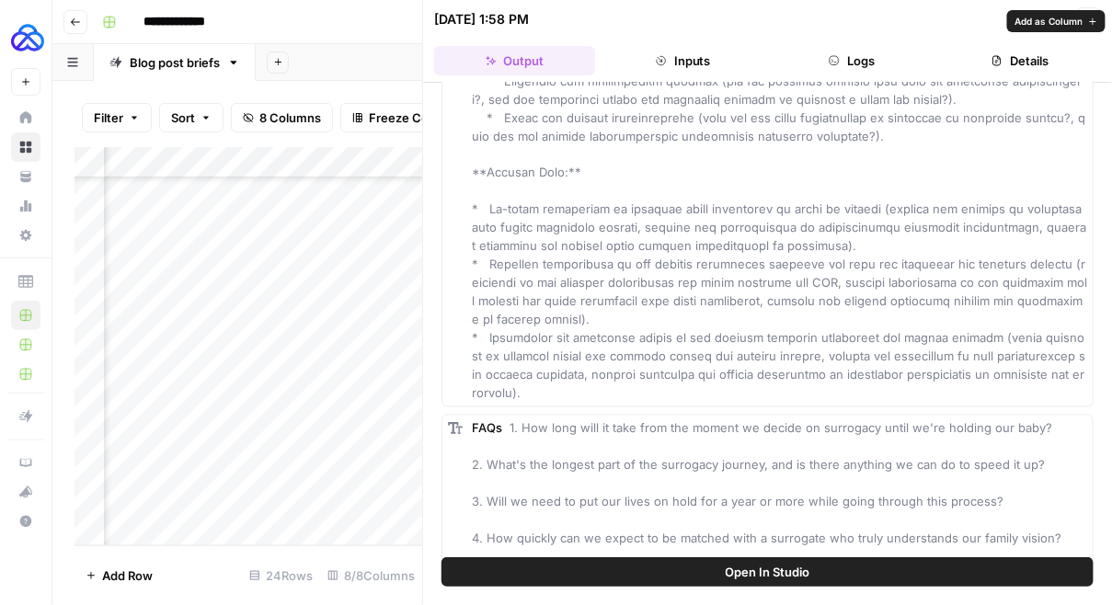
scroll to position [2691, 0]
drag, startPoint x: 501, startPoint y: 385, endPoint x: 488, endPoint y: 202, distance: 183.5
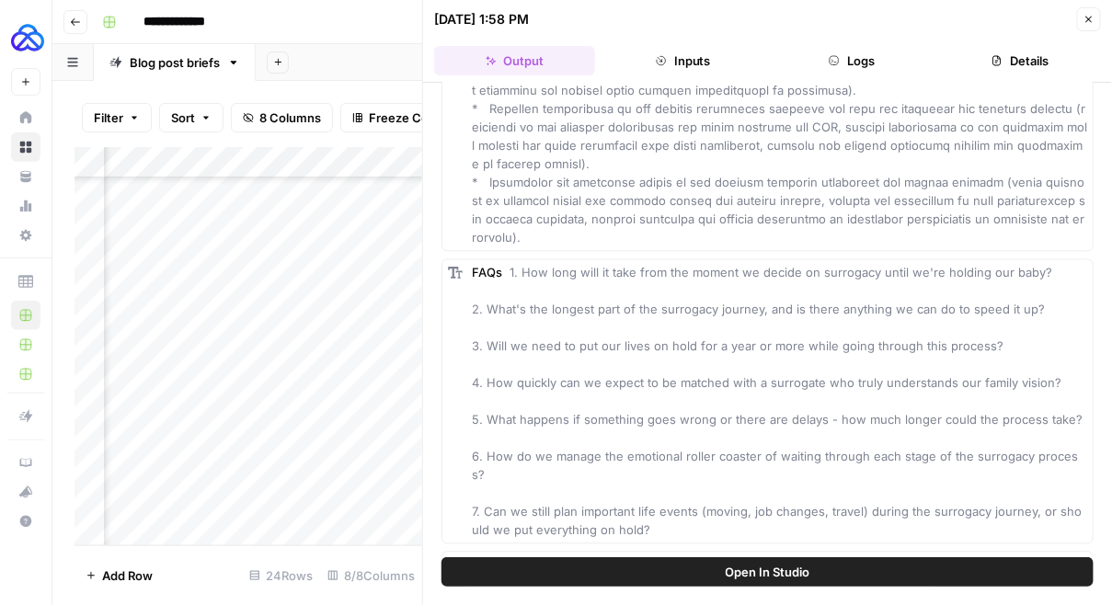
scroll to position [2845, 0]
drag, startPoint x: 651, startPoint y: 512, endPoint x: 506, endPoint y: 266, distance: 286.2
click at [506, 266] on div "FAQs 1. How long will it take from the moment we decide on surrogacy until we'r…" at bounding box center [779, 401] width 615 height 276
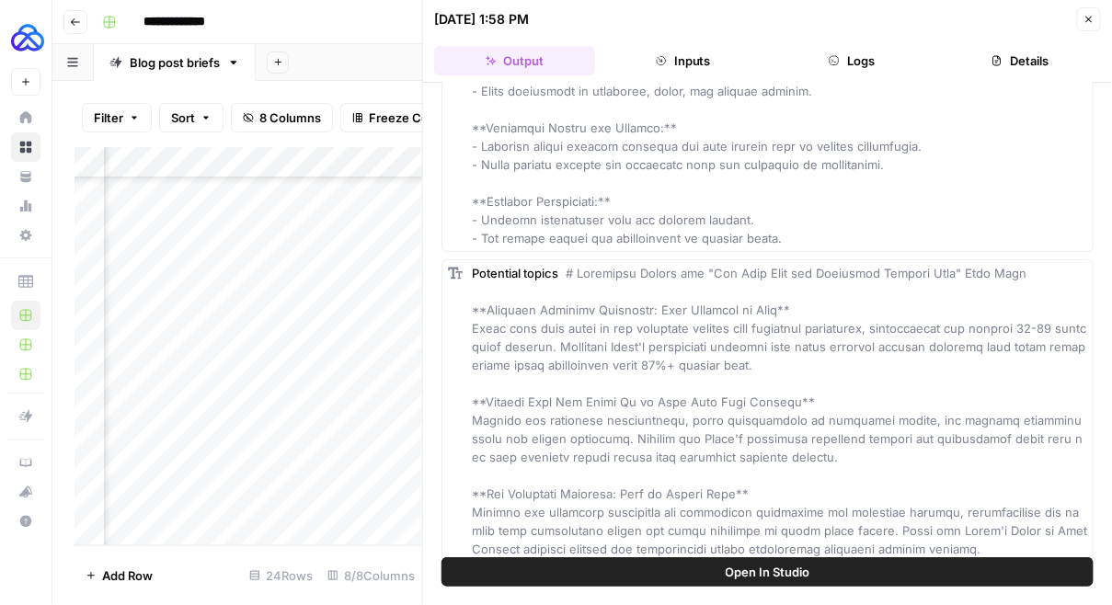
scroll to position [3900, 0]
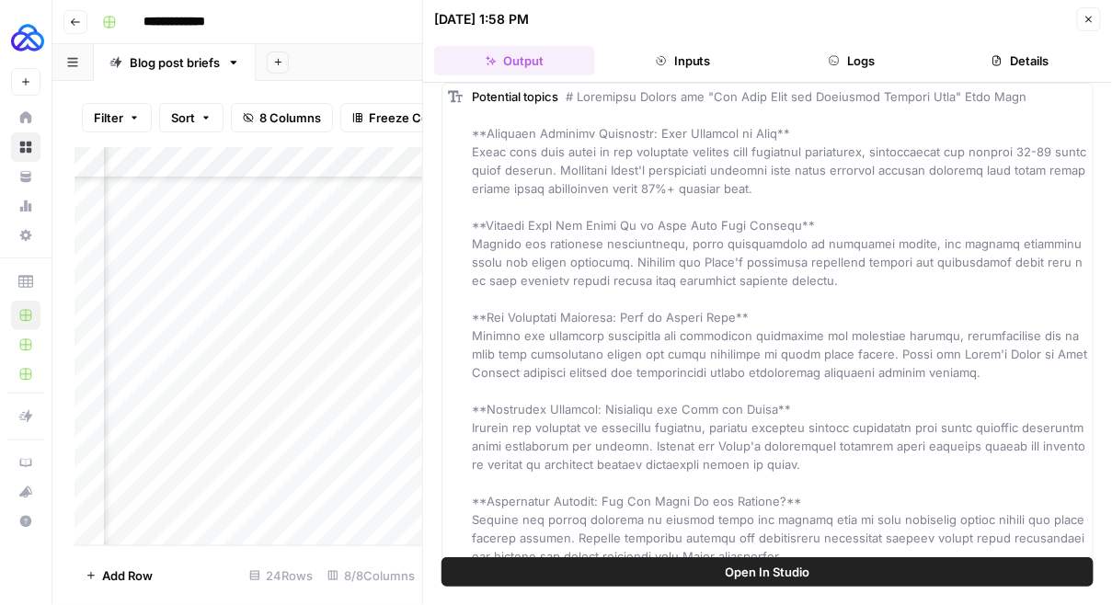
drag, startPoint x: 467, startPoint y: 292, endPoint x: 809, endPoint y: 524, distance: 413.8
click at [809, 524] on div "Potential topics" at bounding box center [768, 326] width 652 height 487
click at [809, 524] on div "Potential topics" at bounding box center [779, 326] width 615 height 478
drag, startPoint x: 469, startPoint y: 213, endPoint x: 730, endPoint y: 567, distance: 439.3
click at [730, 567] on div "Hover on an element to add it as a column Add All Columns More options Target k…" at bounding box center [767, 344] width 689 height 522
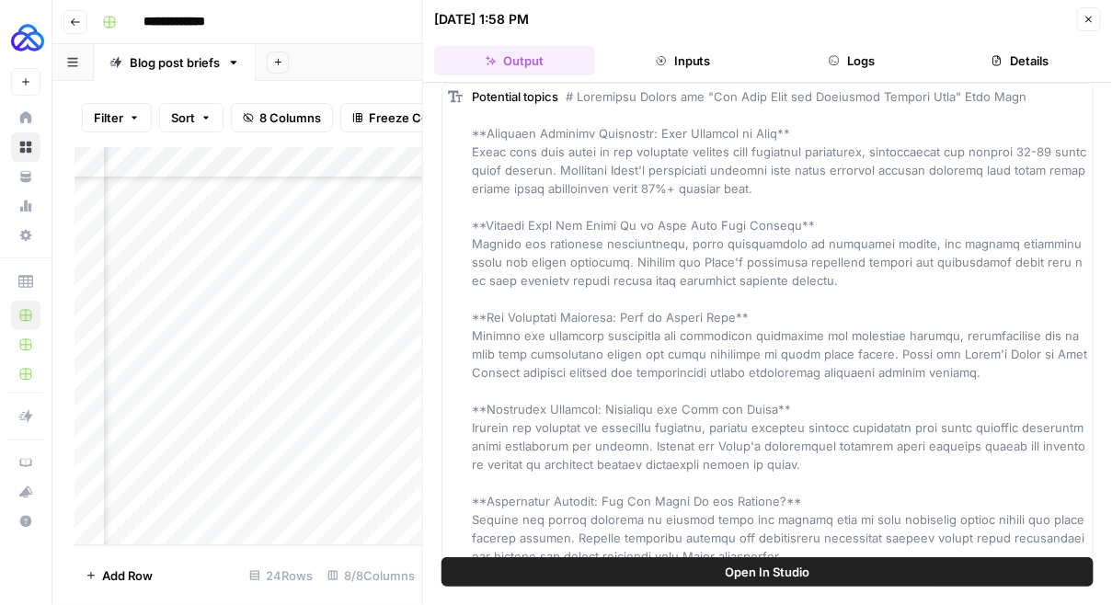
click at [1082, 19] on button "Close" at bounding box center [1089, 19] width 24 height 24
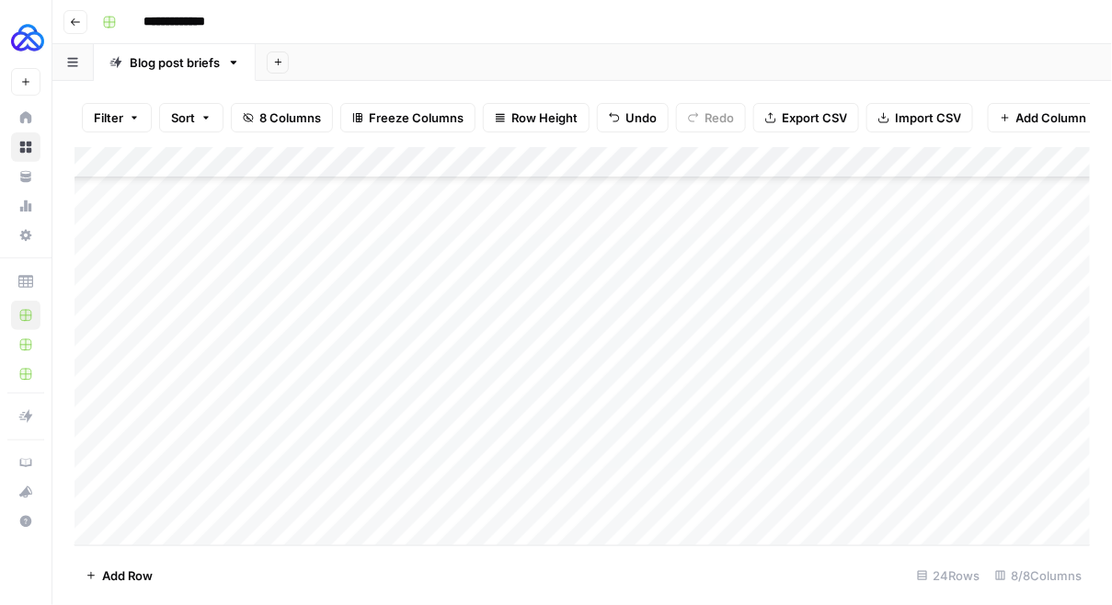
scroll to position [412, 0]
click at [313, 527] on div "Add Column" at bounding box center [583, 346] width 1016 height 399
click at [294, 475] on div "Add Column" at bounding box center [583, 346] width 1016 height 399
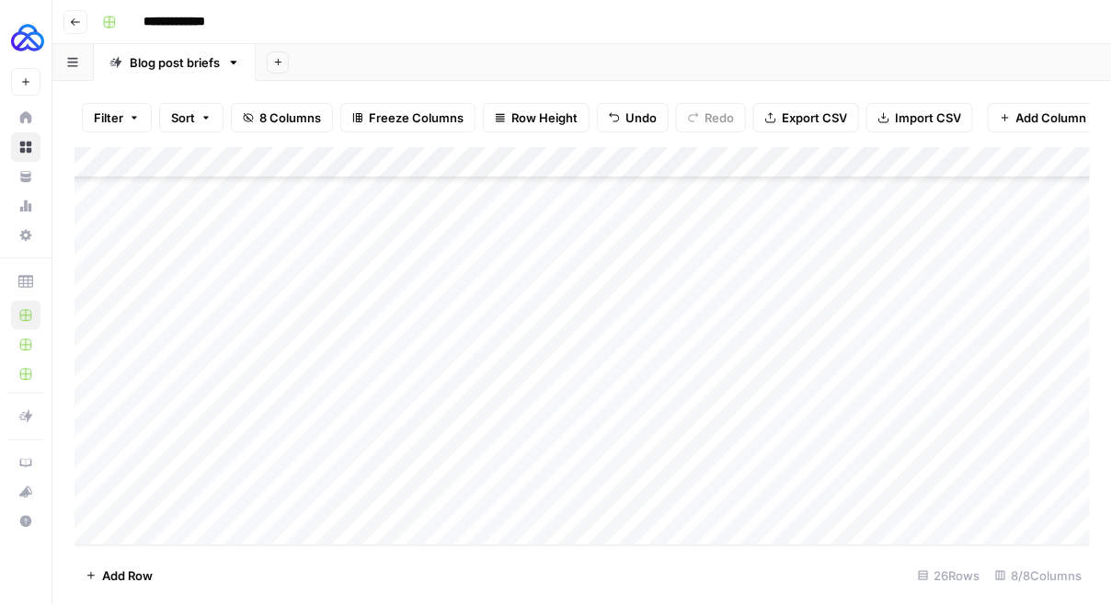
click at [294, 475] on div "Add Column" at bounding box center [583, 346] width 1016 height 399
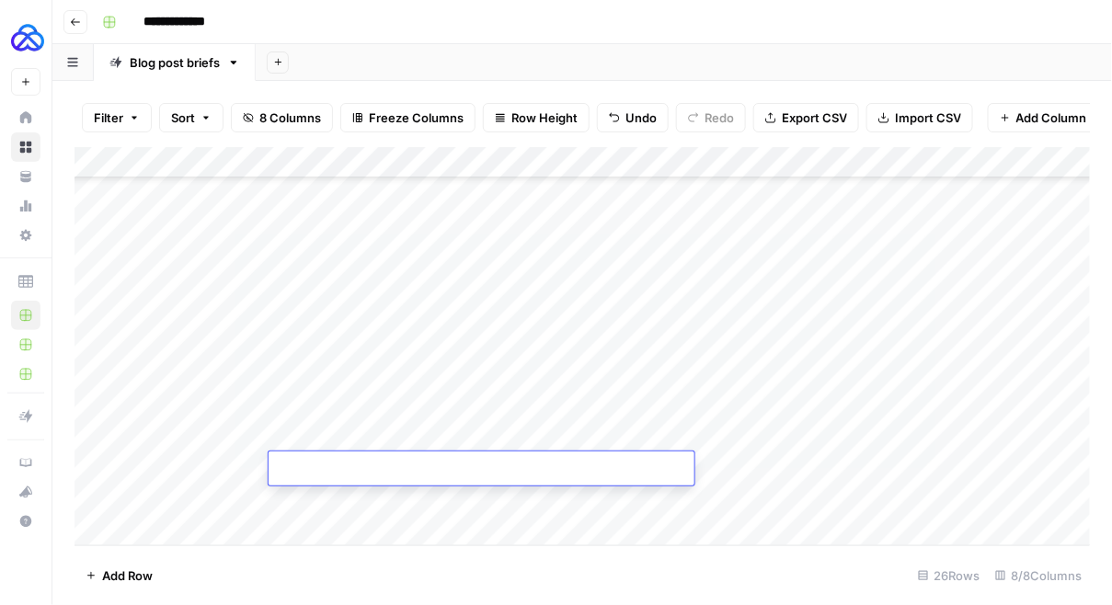
type textarea "**********"
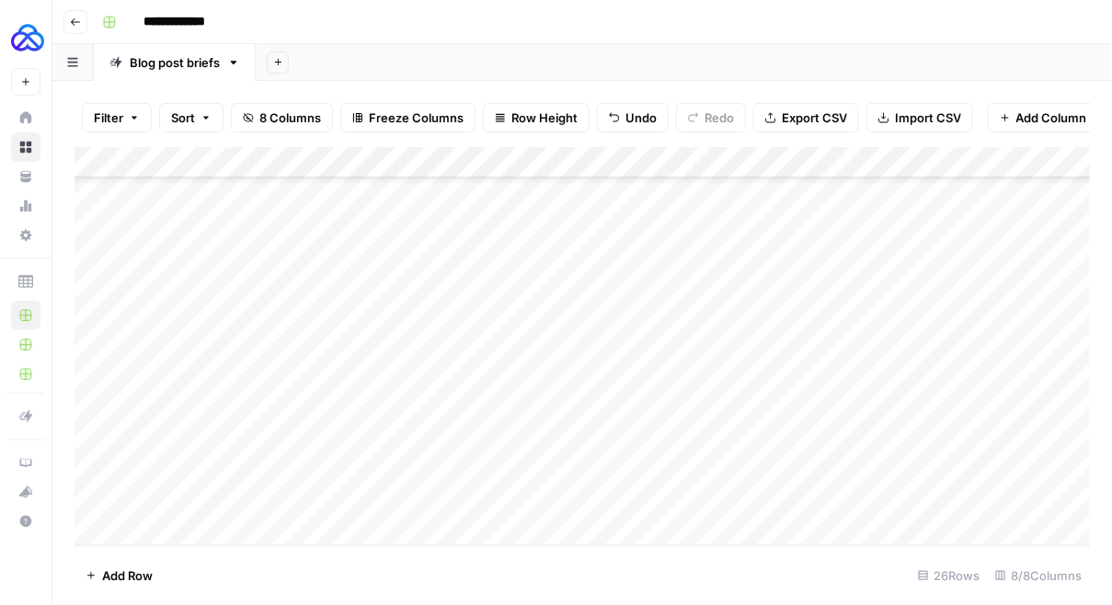
click at [139, 432] on div "Add Column" at bounding box center [583, 346] width 1016 height 399
click at [139, 432] on textarea "******" at bounding box center [250, 439] width 294 height 26
click at [153, 476] on div "Add Column" at bounding box center [583, 346] width 1016 height 399
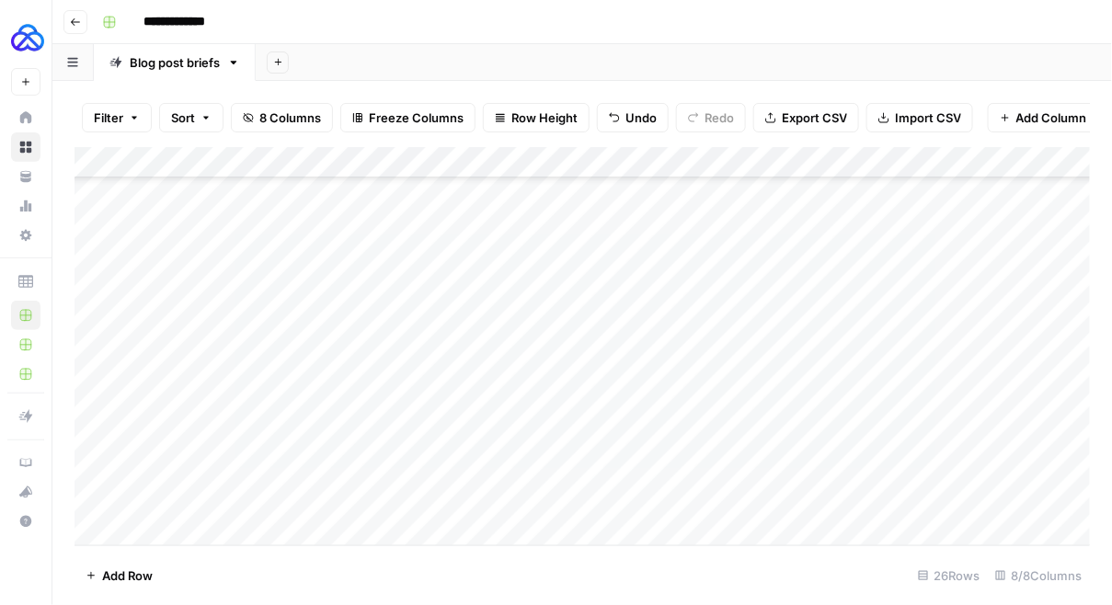
click at [153, 476] on div "Add Column" at bounding box center [583, 346] width 1016 height 399
type textarea "******"
click at [462, 472] on div "Add Column" at bounding box center [583, 346] width 1016 height 399
click at [461, 472] on div "Add Column" at bounding box center [583, 346] width 1016 height 399
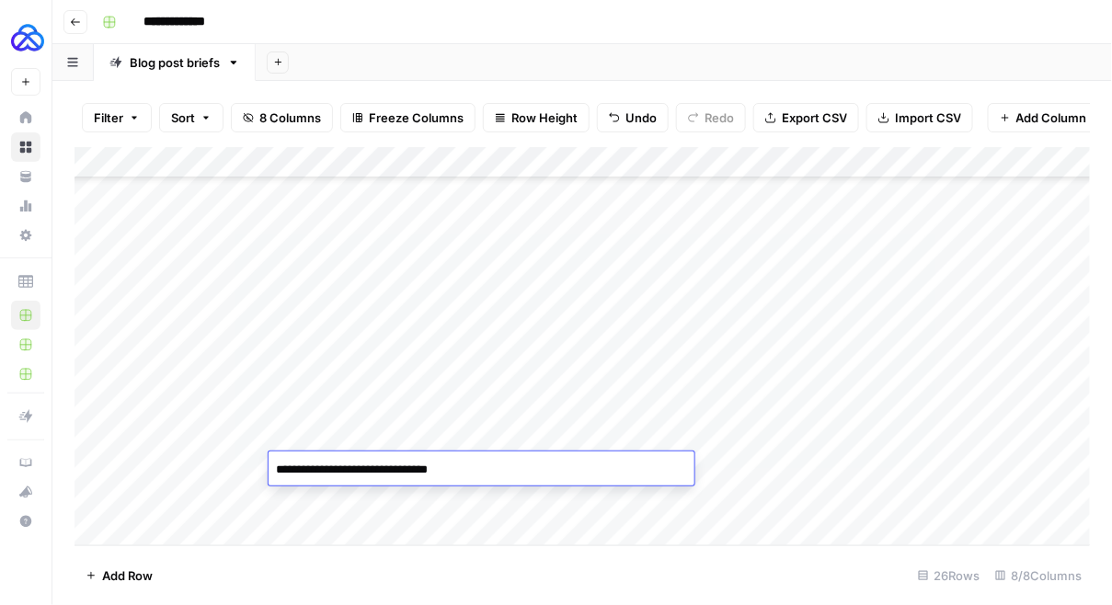
click at [461, 472] on textarea "**********" at bounding box center [482, 470] width 426 height 26
click at [776, 464] on div "Add Column" at bounding box center [583, 346] width 1016 height 399
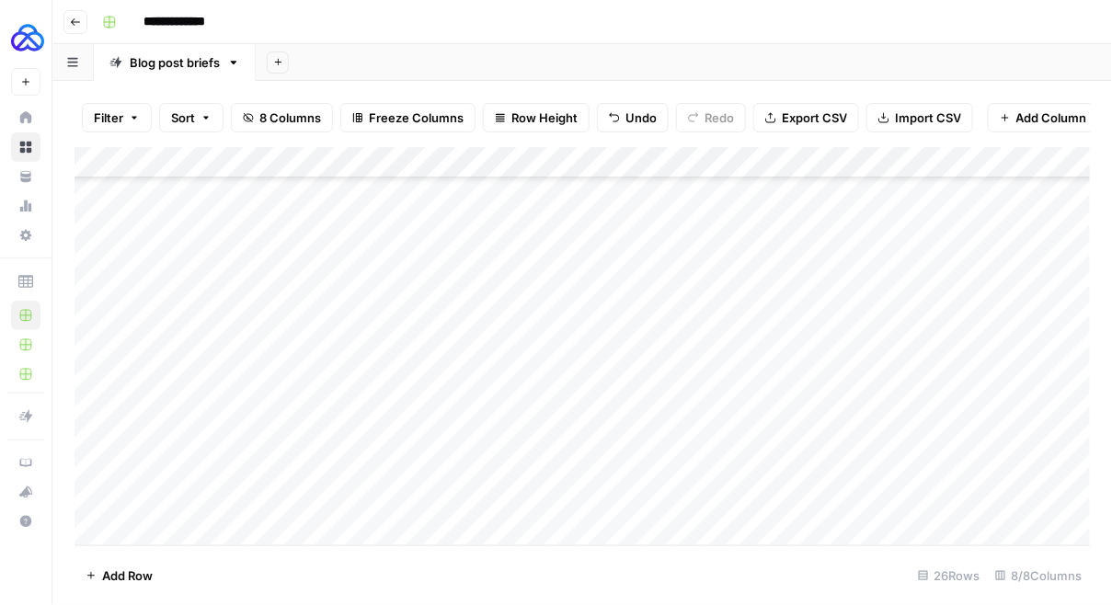
click at [775, 464] on div "Add Column" at bounding box center [583, 346] width 1016 height 399
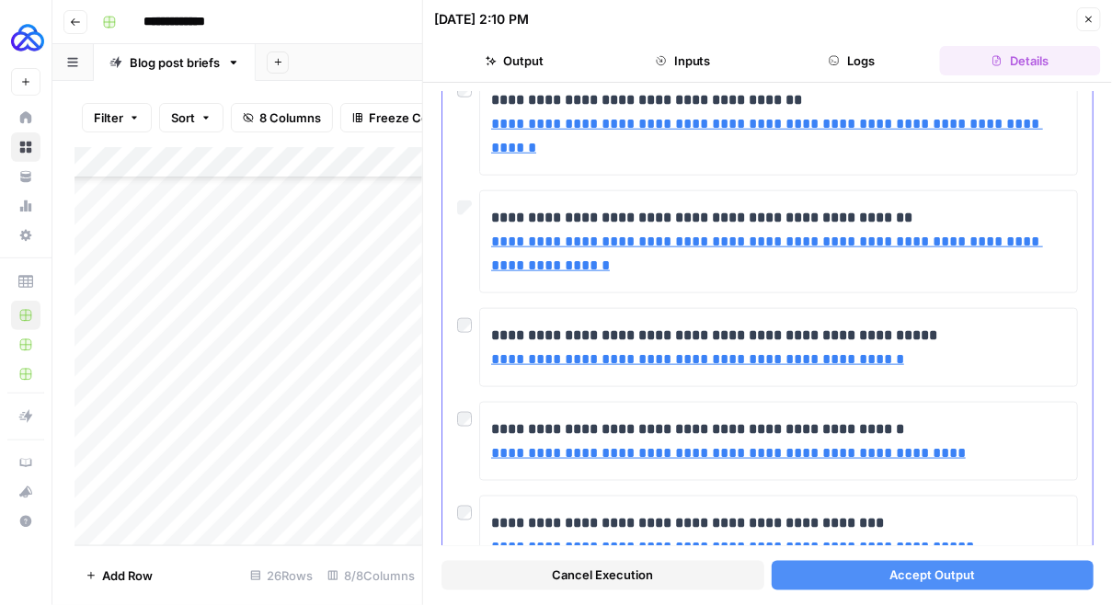
scroll to position [546, 0]
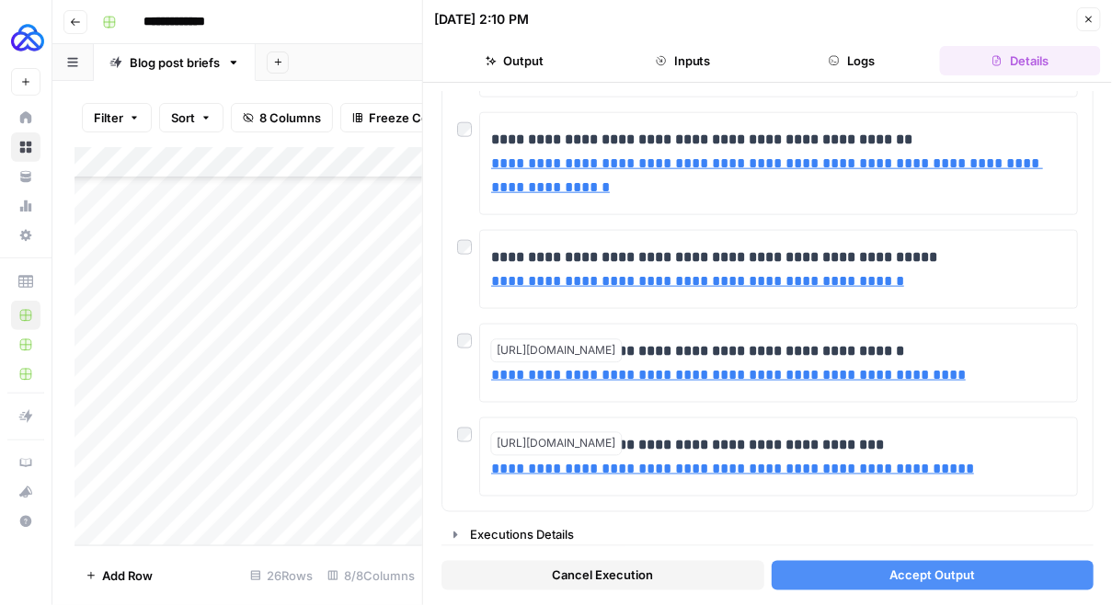
click at [873, 561] on button "Accept Output" at bounding box center [933, 575] width 323 height 29
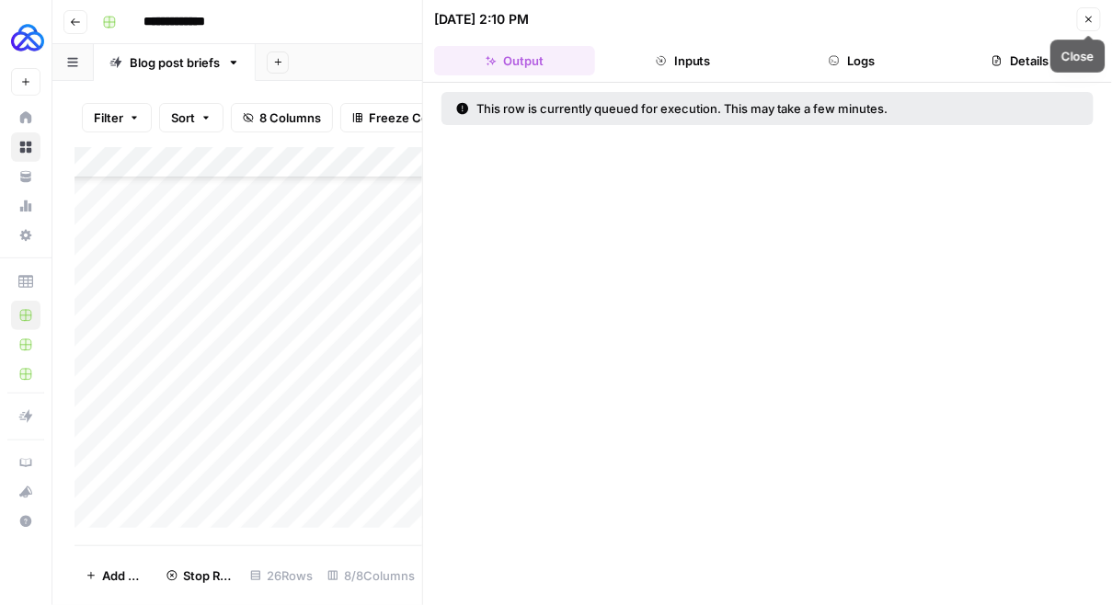
click at [1086, 22] on icon "button" at bounding box center [1089, 19] width 11 height 11
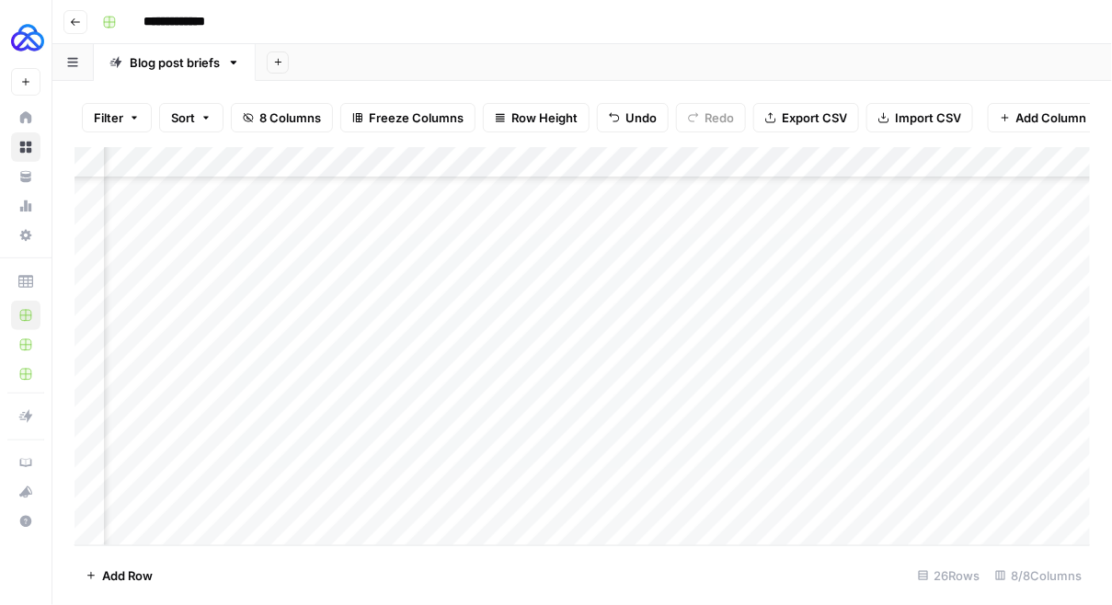
scroll to position [475, 473]
click at [959, 465] on div "Add Column" at bounding box center [583, 346] width 1016 height 399
click at [885, 469] on div "Add Column" at bounding box center [583, 346] width 1016 height 399
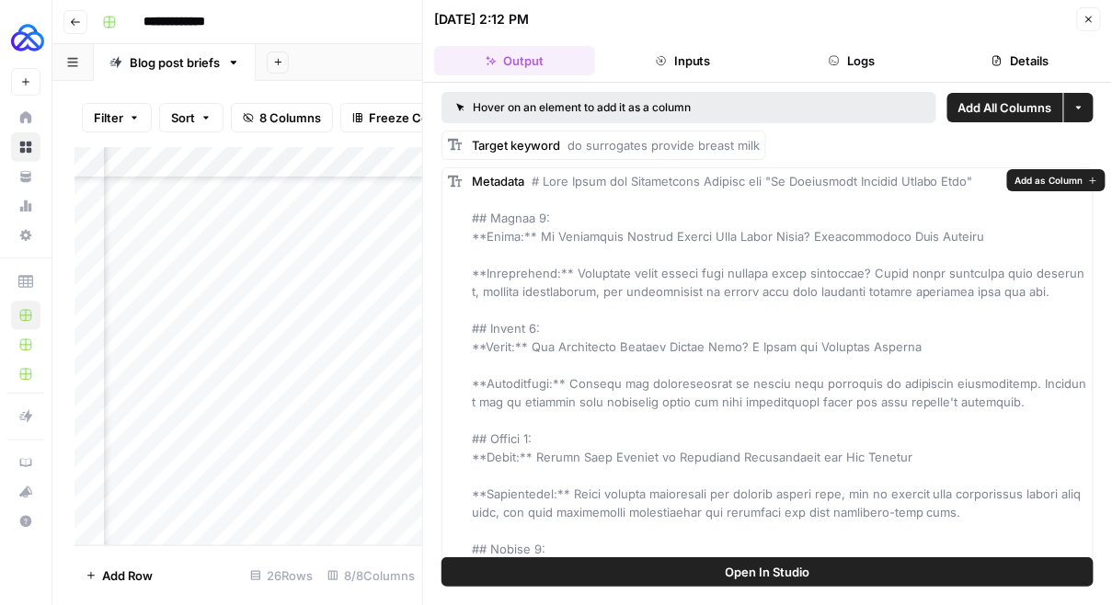
scroll to position [1, 0]
drag, startPoint x: 912, startPoint y: 346, endPoint x: 530, endPoint y: 350, distance: 382.7
click at [530, 350] on div "Metadata" at bounding box center [779, 456] width 615 height 570
drag, startPoint x: 788, startPoint y: 235, endPoint x: 530, endPoint y: 239, distance: 258.5
click at [530, 239] on span at bounding box center [779, 456] width 615 height 567
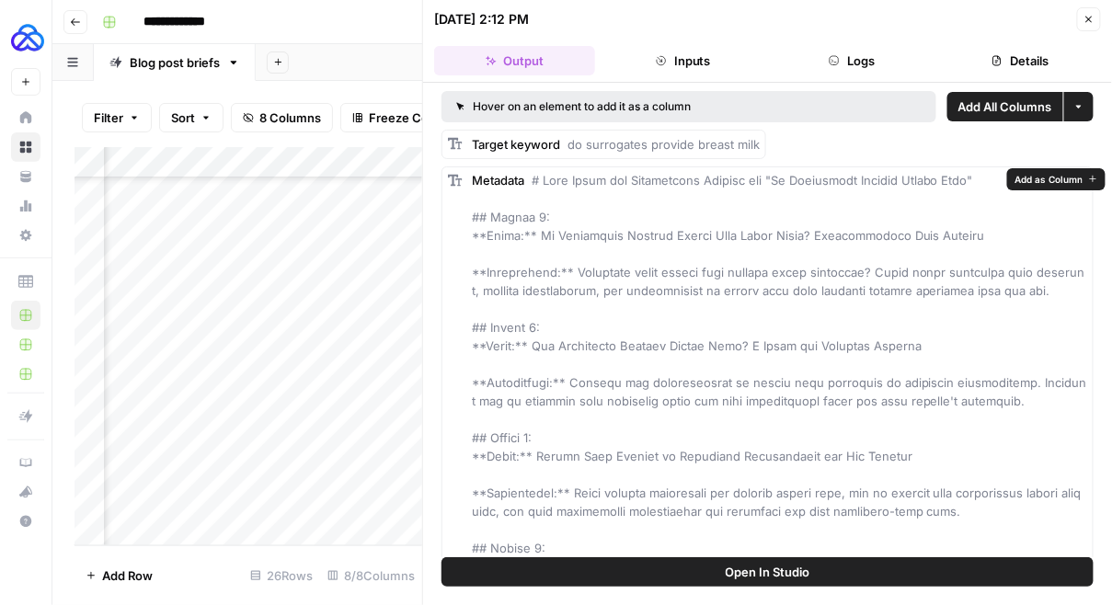
drag, startPoint x: 963, startPoint y: 402, endPoint x: 570, endPoint y: 380, distance: 393.4
click at [570, 380] on div "Metadata" at bounding box center [779, 456] width 615 height 570
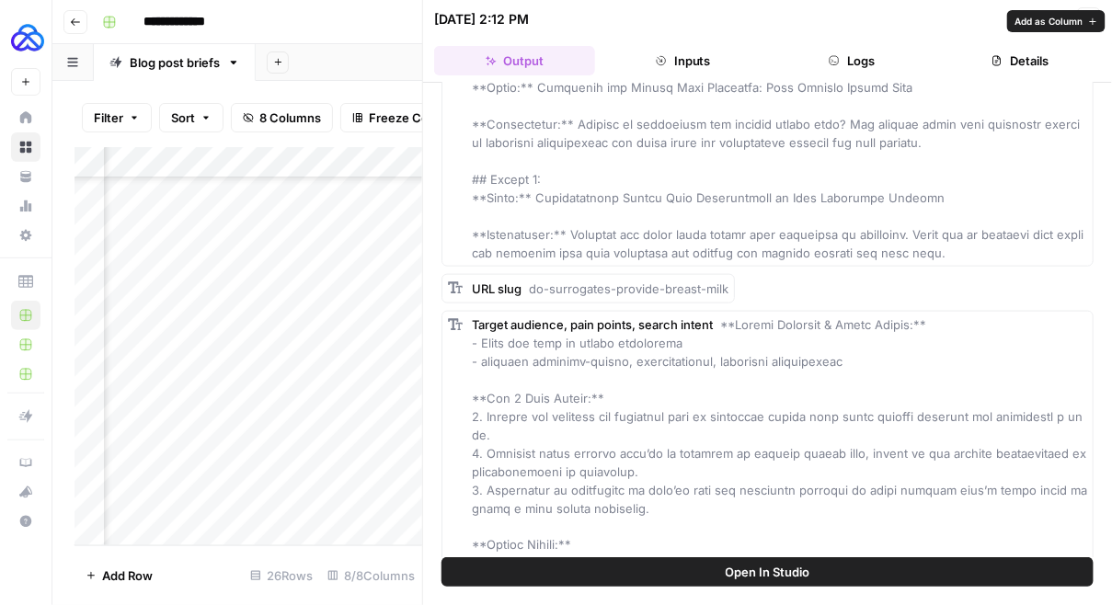
scroll to position [489, 0]
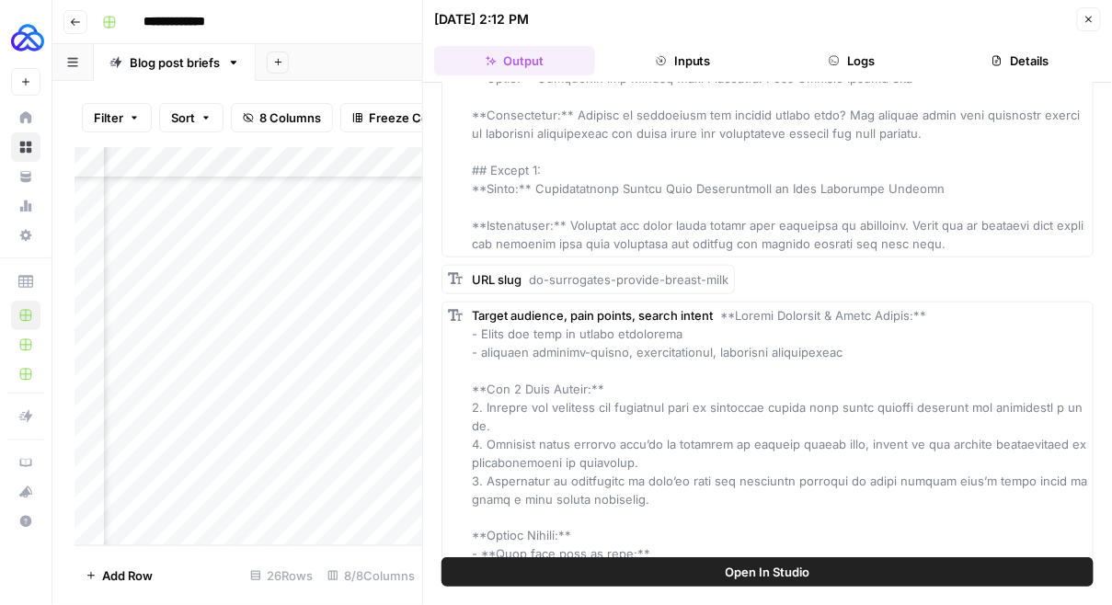
drag, startPoint x: 562, startPoint y: 278, endPoint x: 814, endPoint y: 278, distance: 252.0
click at [815, 278] on div "URL slug do-surrogates-provide-breast-milk" at bounding box center [768, 279] width 652 height 29
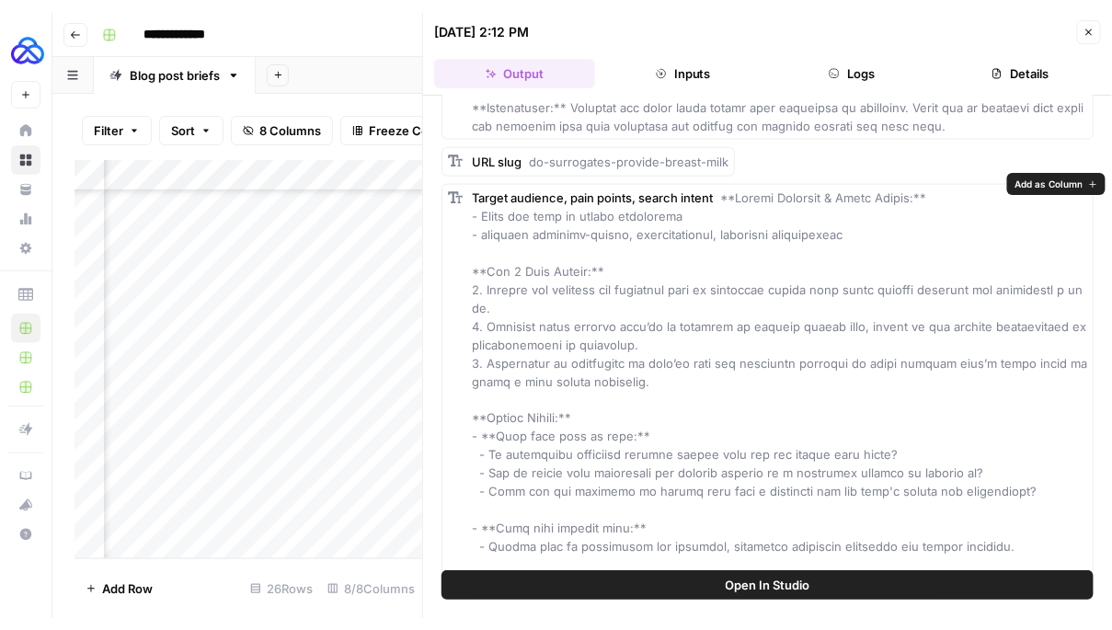
scroll to position [650, 0]
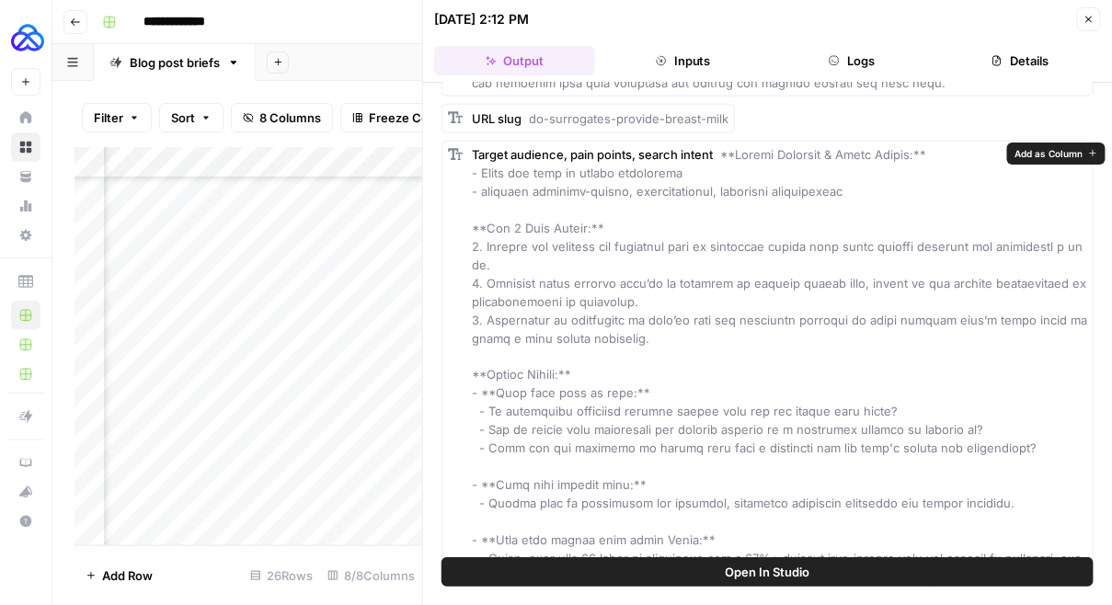
drag, startPoint x: 622, startPoint y: 339, endPoint x: 483, endPoint y: 249, distance: 165.6
click at [483, 249] on div "Target audience, pain points, search intent" at bounding box center [779, 375] width 615 height 460
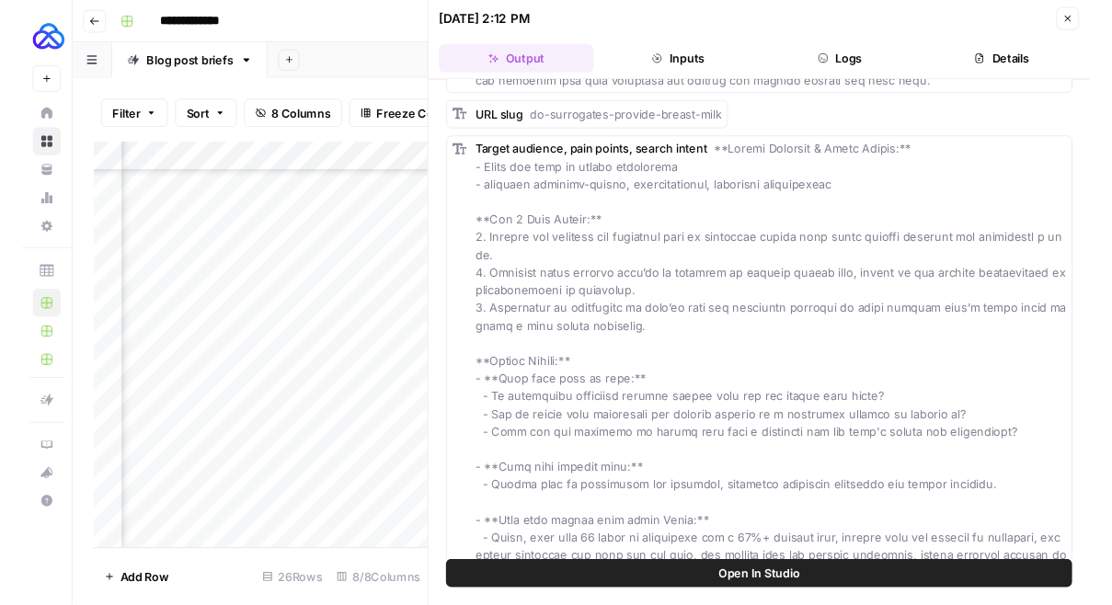
scroll to position [449, 591]
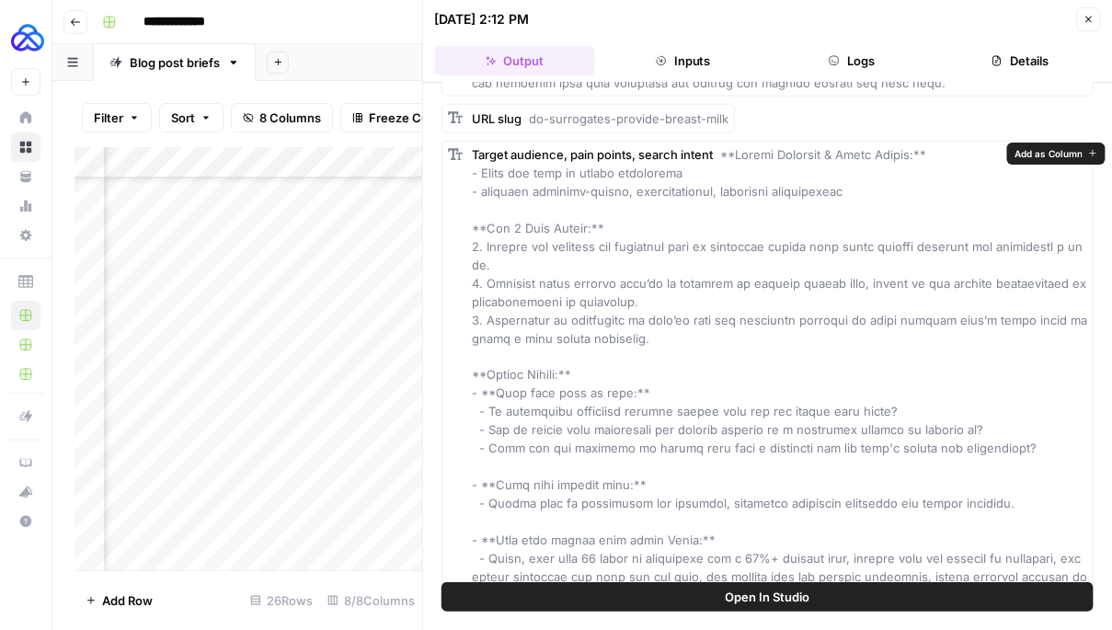
drag, startPoint x: 1016, startPoint y: 448, endPoint x: 492, endPoint y: 413, distance: 525.4
click at [490, 413] on div "Target audience, pain points, search intent" at bounding box center [779, 375] width 615 height 460
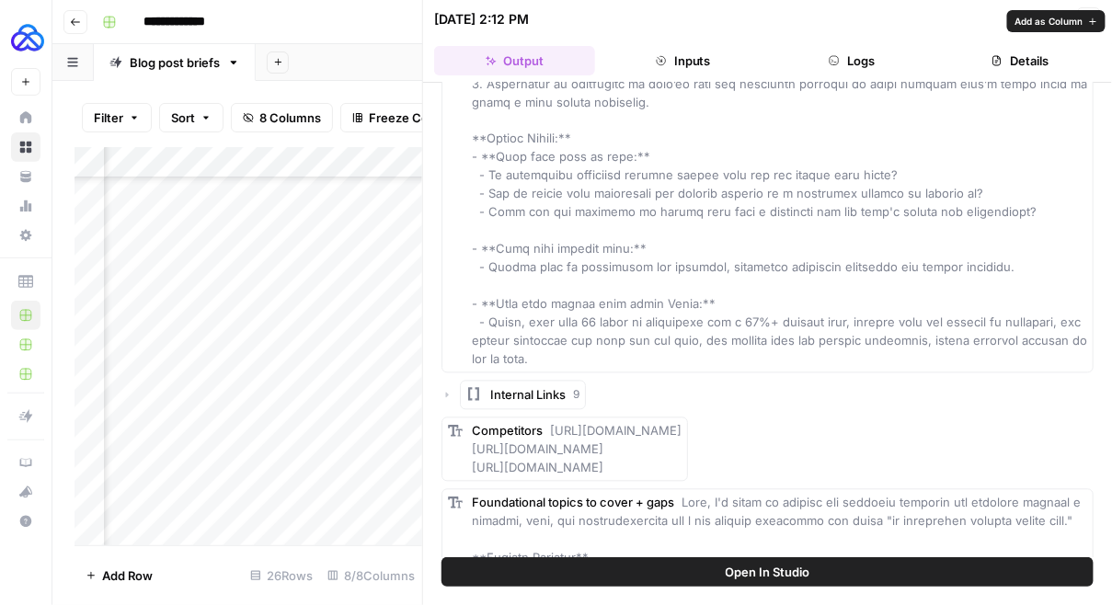
scroll to position [912, 0]
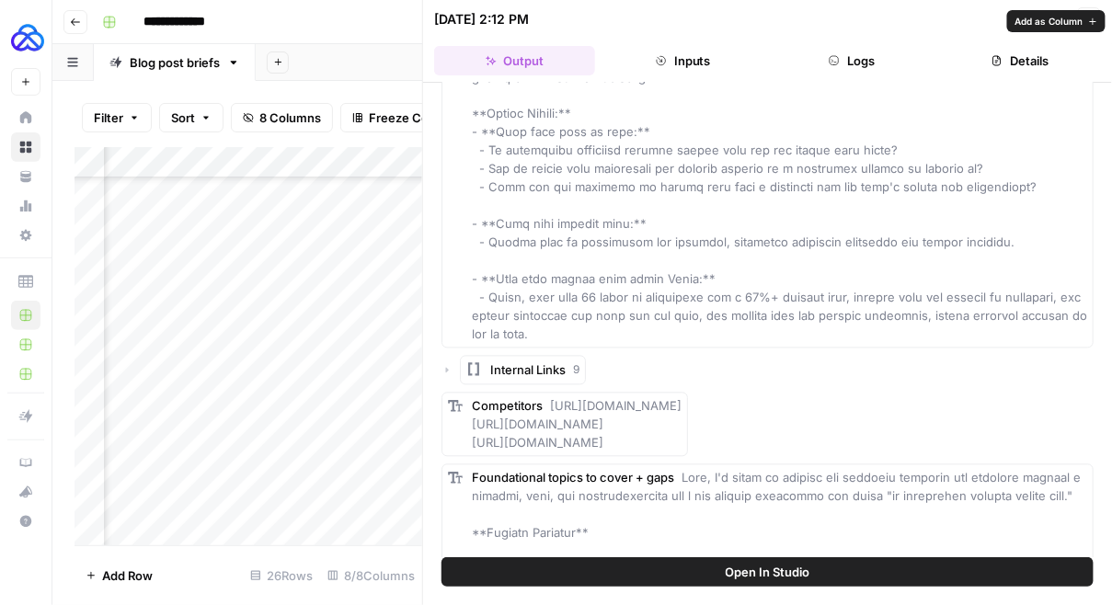
drag, startPoint x: 995, startPoint y: 244, endPoint x: 489, endPoint y: 249, distance: 505.9
click at [490, 249] on div "Target audience, pain points, search intent" at bounding box center [779, 114] width 615 height 460
drag, startPoint x: 545, startPoint y: 336, endPoint x: 489, endPoint y: 301, distance: 65.3
click at [488, 299] on div "Target audience, pain points, search intent" at bounding box center [779, 114] width 615 height 460
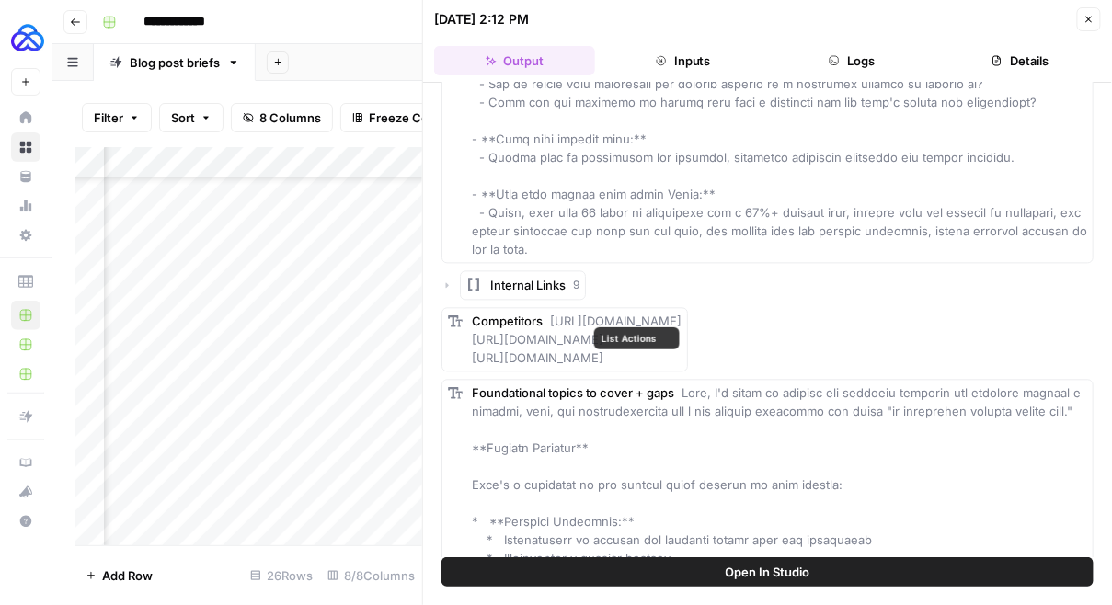
scroll to position [1018, 0]
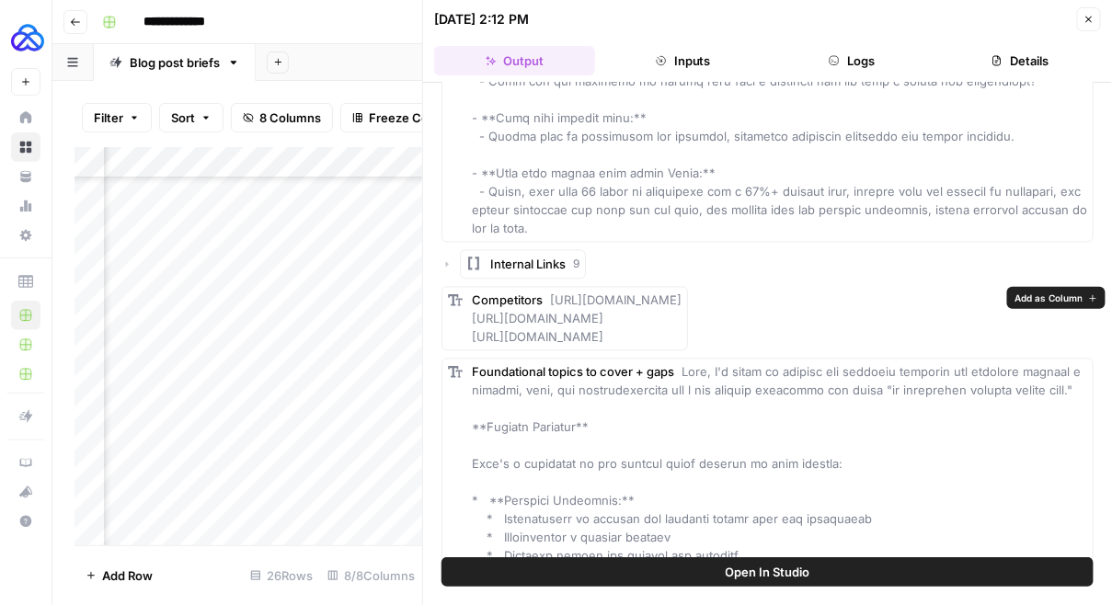
drag, startPoint x: 1027, startPoint y: 334, endPoint x: 545, endPoint y: 303, distance: 483.9
click at [545, 303] on div "Competitors [URL][DOMAIN_NAME] [URL][DOMAIN_NAME] [URL][DOMAIN_NAME]" at bounding box center [577, 318] width 210 height 55
click at [528, 271] on button "Internal Links 9" at bounding box center [523, 263] width 126 height 29
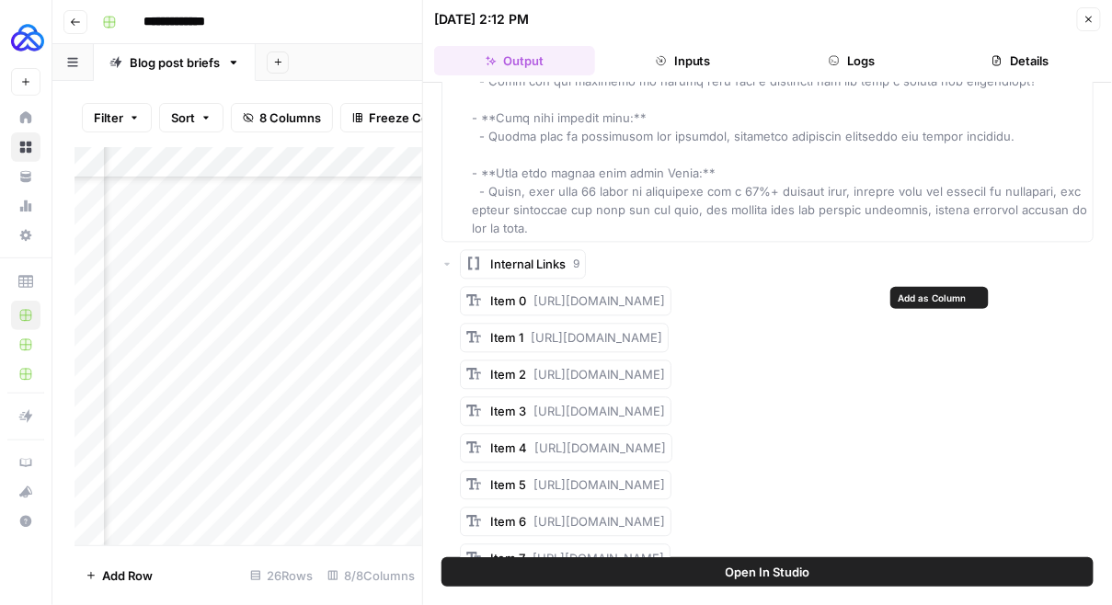
drag, startPoint x: 533, startPoint y: 297, endPoint x: 877, endPoint y: 301, distance: 344.9
click at [671, 301] on div "Item 0 [URL][DOMAIN_NAME]" at bounding box center [566, 300] width 212 height 29
click at [607, 376] on span "[URL][DOMAIN_NAME]" at bounding box center [599, 374] width 132 height 15
click at [607, 375] on span "[URL][DOMAIN_NAME]" at bounding box center [599, 374] width 132 height 15
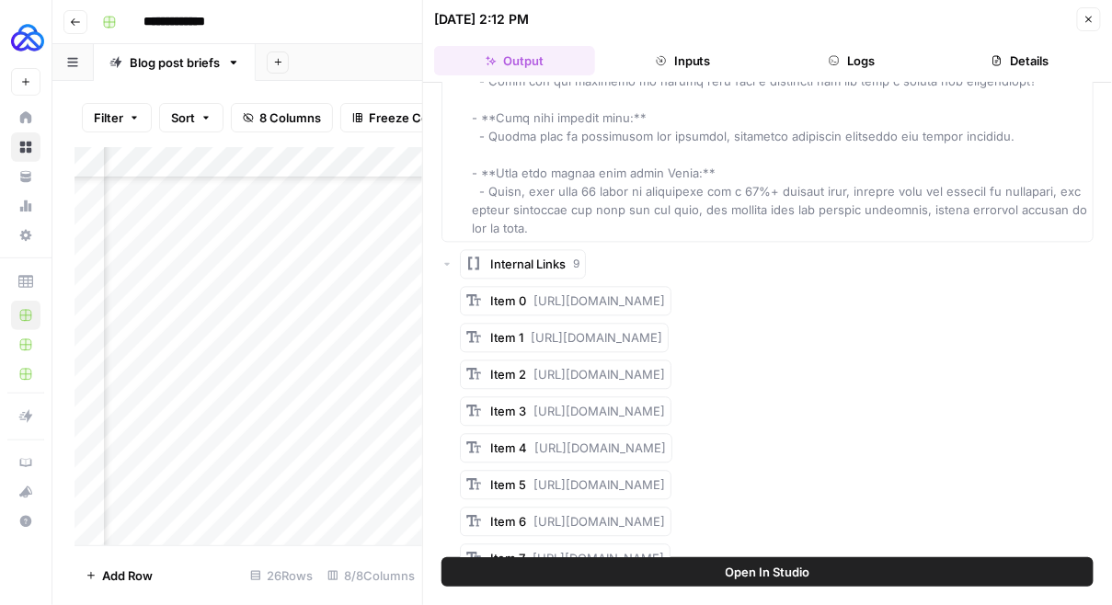
click at [600, 374] on span "[URL][DOMAIN_NAME]" at bounding box center [599, 374] width 132 height 15
drag, startPoint x: 533, startPoint y: 372, endPoint x: 877, endPoint y: 372, distance: 344.0
click at [877, 372] on div "Item 2 [URL][DOMAIN_NAME]" at bounding box center [777, 374] width 634 height 29
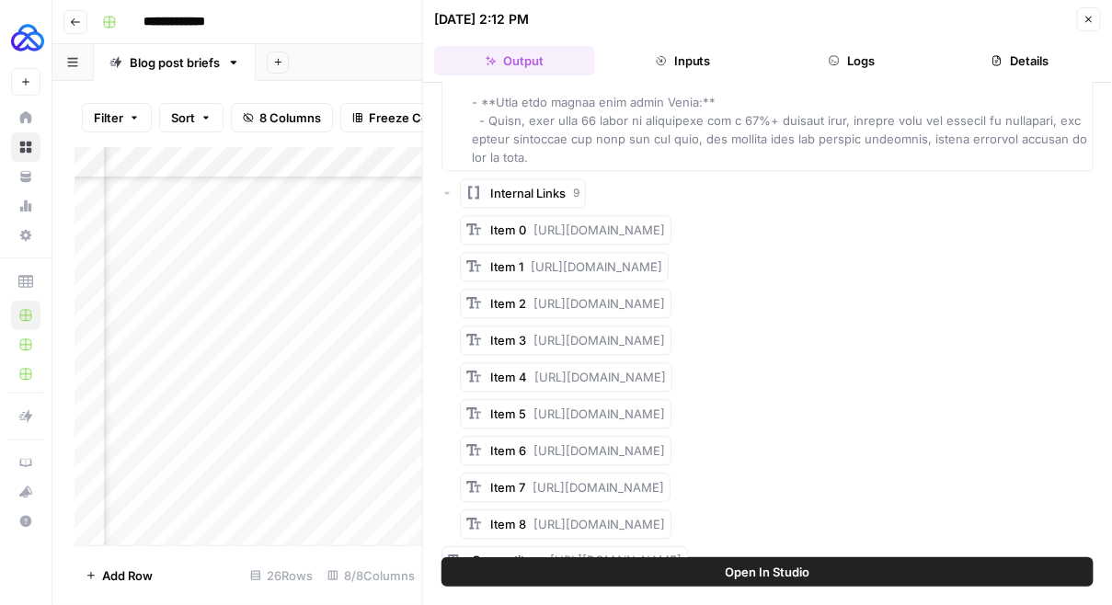
scroll to position [1093, 0]
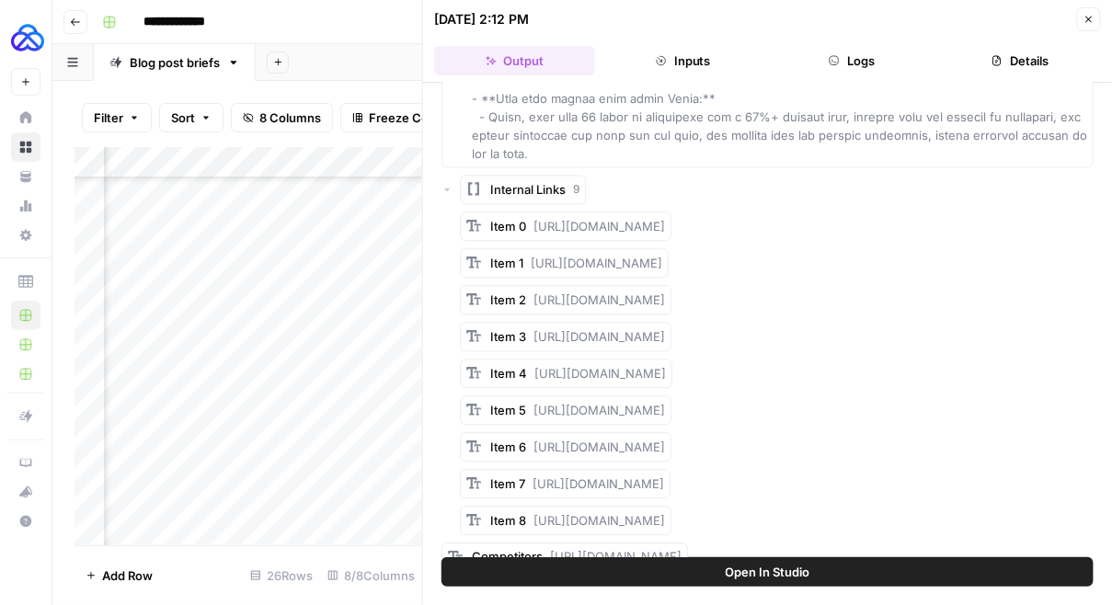
drag, startPoint x: 535, startPoint y: 372, endPoint x: 829, endPoint y: 372, distance: 293.4
click at [829, 372] on div "Item 4 [URL][DOMAIN_NAME]" at bounding box center [777, 373] width 634 height 29
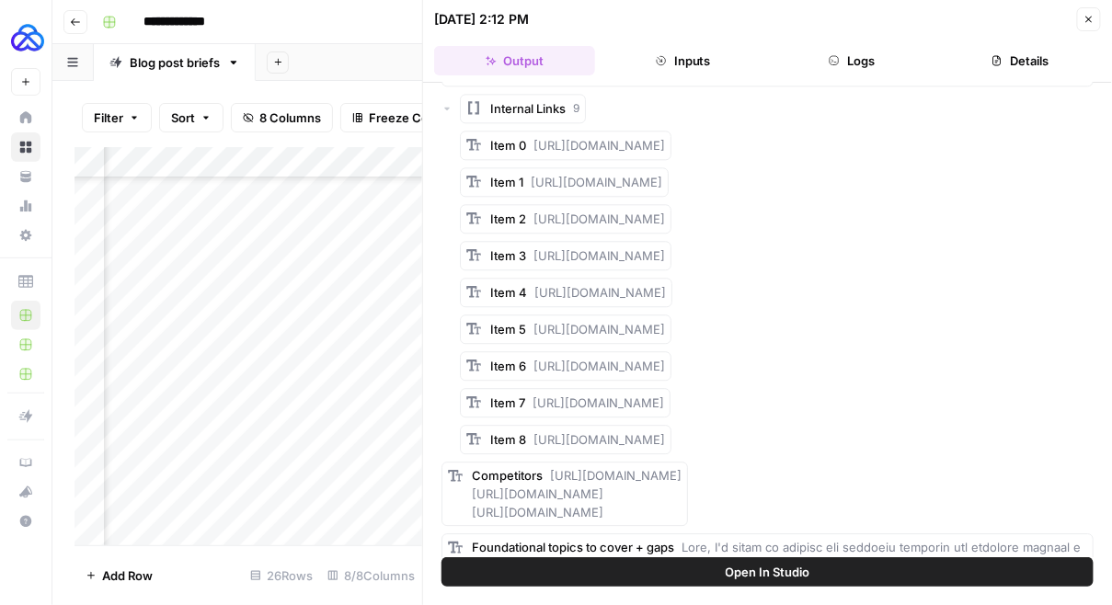
scroll to position [1175, 0]
drag, startPoint x: 532, startPoint y: 396, endPoint x: 826, endPoint y: 403, distance: 294.4
click at [827, 403] on body "**********" at bounding box center [556, 302] width 1112 height 605
click at [664, 396] on span "[URL][DOMAIN_NAME]" at bounding box center [599, 401] width 132 height 15
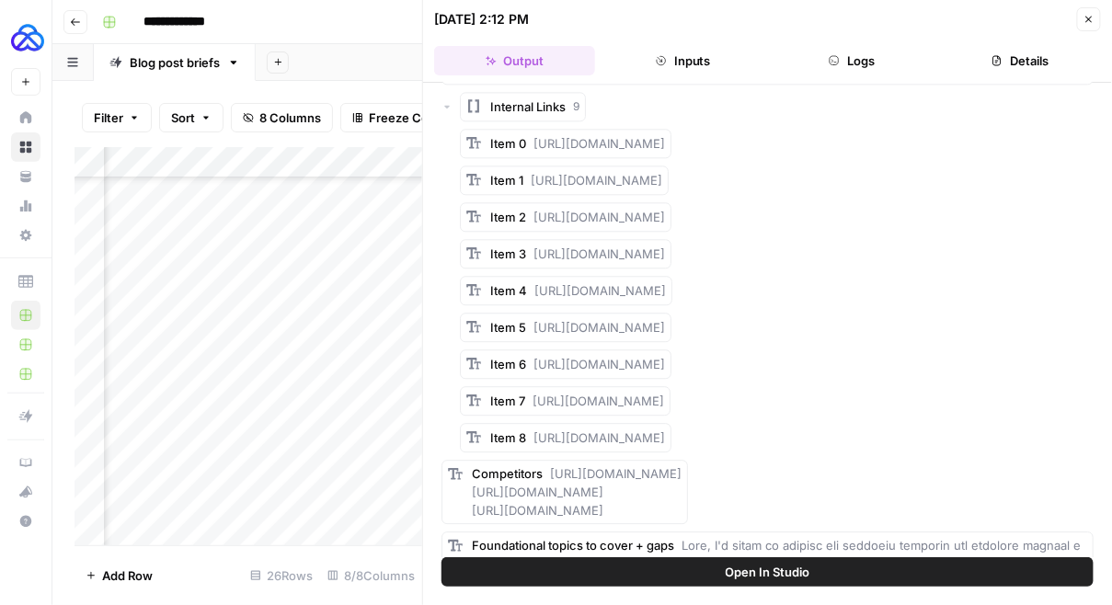
click at [640, 394] on span "[URL][DOMAIN_NAME]" at bounding box center [599, 401] width 132 height 15
drag, startPoint x: 533, startPoint y: 402, endPoint x: 815, endPoint y: 402, distance: 282.4
click at [671, 402] on div "Item 7 [URL][DOMAIN_NAME]" at bounding box center [565, 400] width 211 height 29
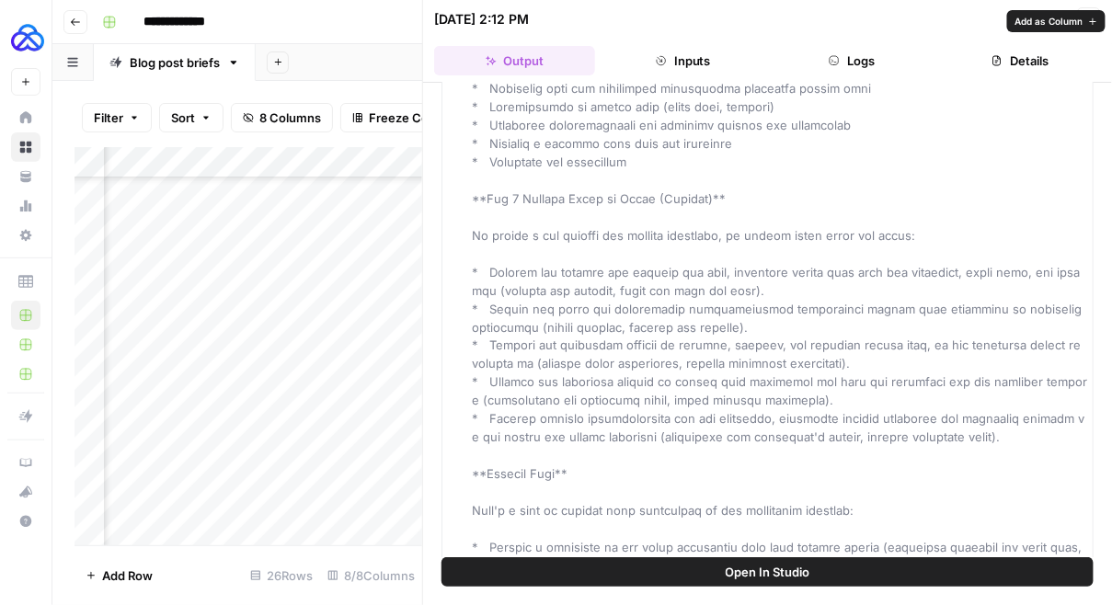
scroll to position [2521, 0]
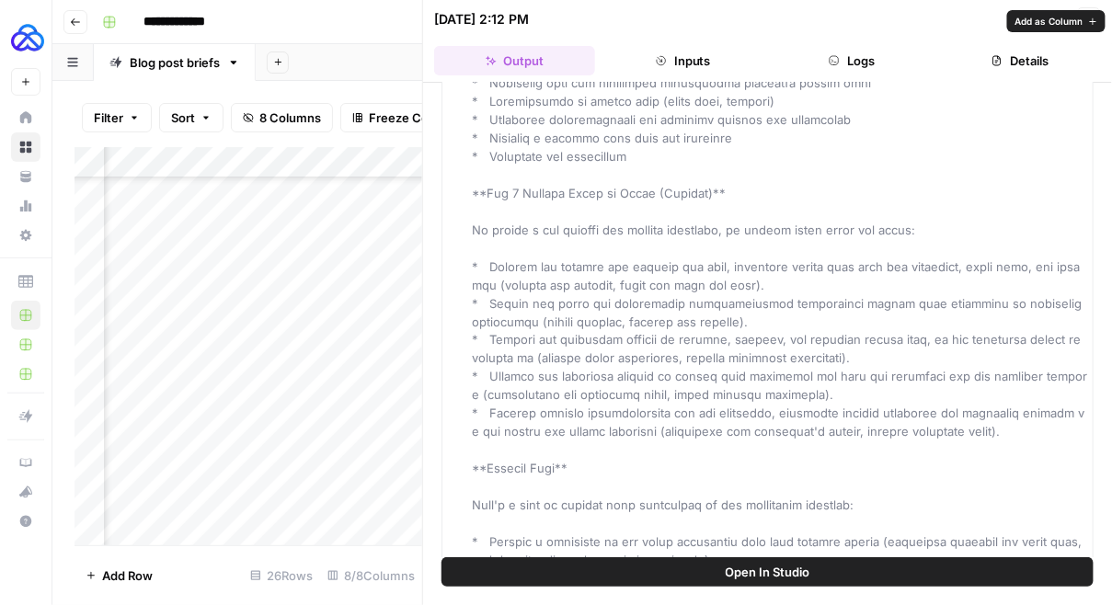
drag, startPoint x: 946, startPoint y: 451, endPoint x: 489, endPoint y: 286, distance: 485.9
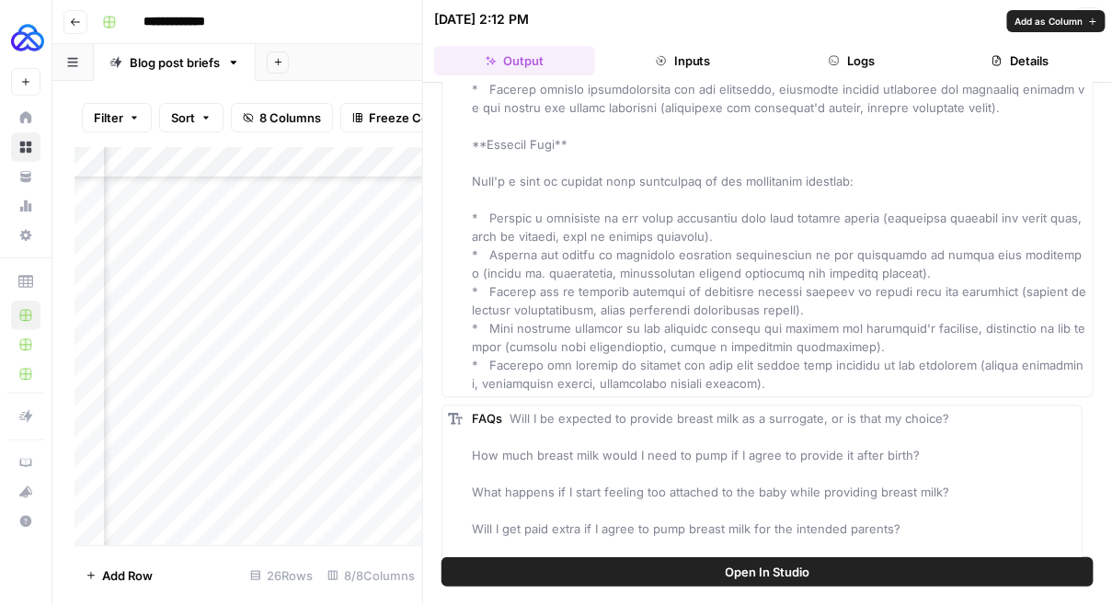
scroll to position [2849, 0]
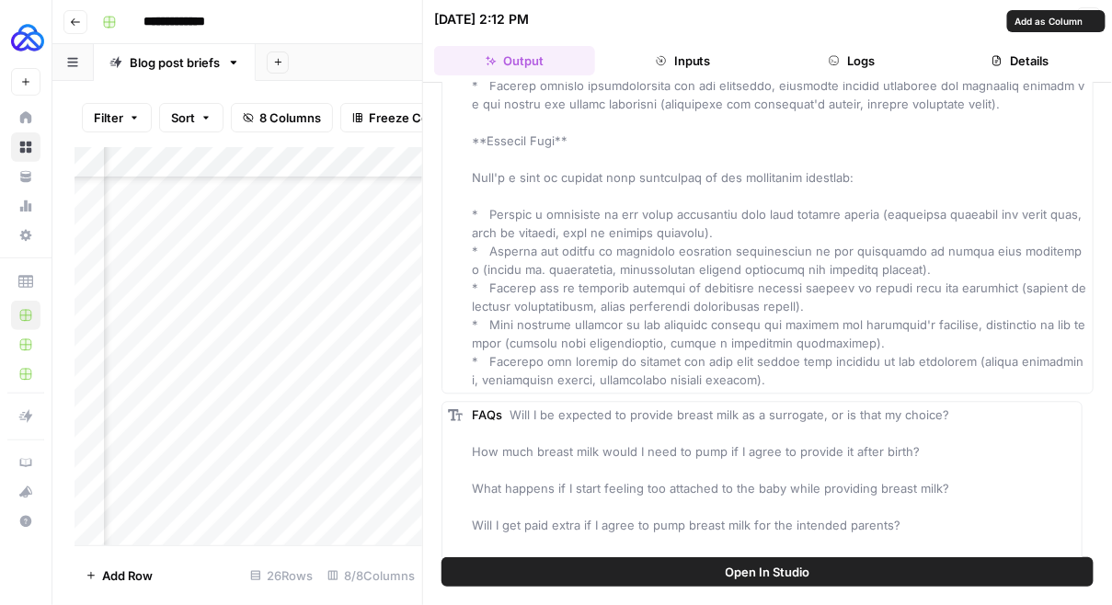
drag, startPoint x: 750, startPoint y: 392, endPoint x: 489, endPoint y: 235, distance: 304.1
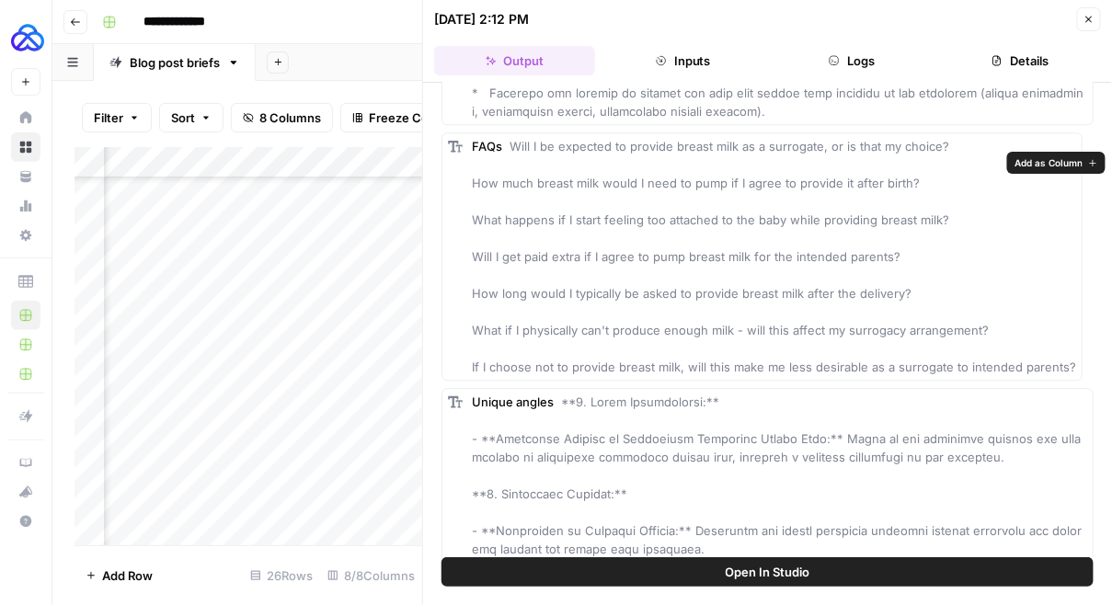
scroll to position [3117, 0]
drag, startPoint x: 511, startPoint y: 162, endPoint x: 1067, endPoint y: 397, distance: 603.4
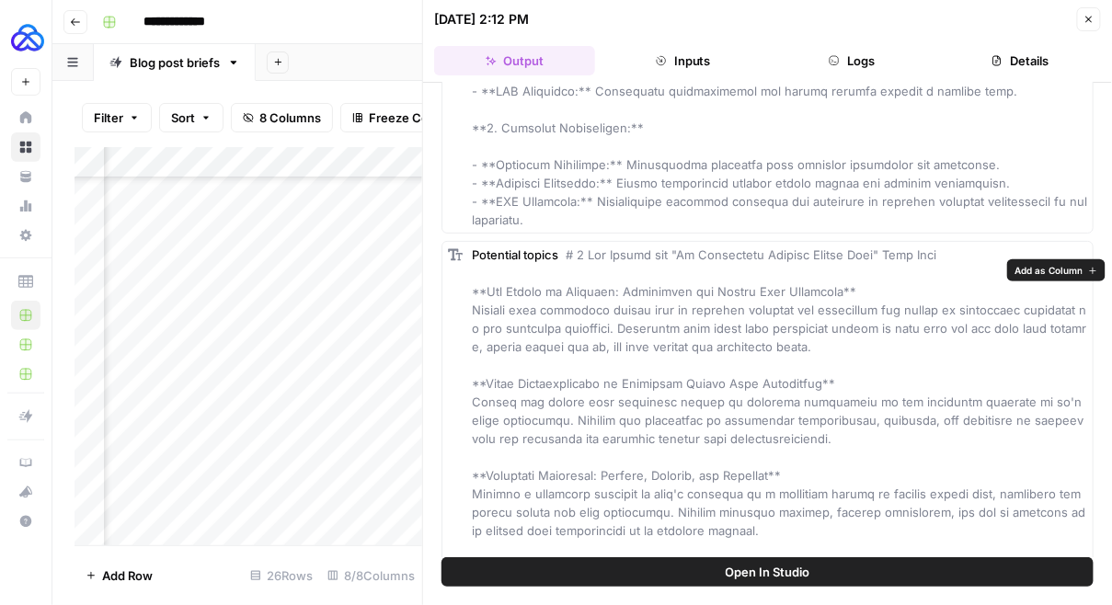
scroll to position [3955, 0]
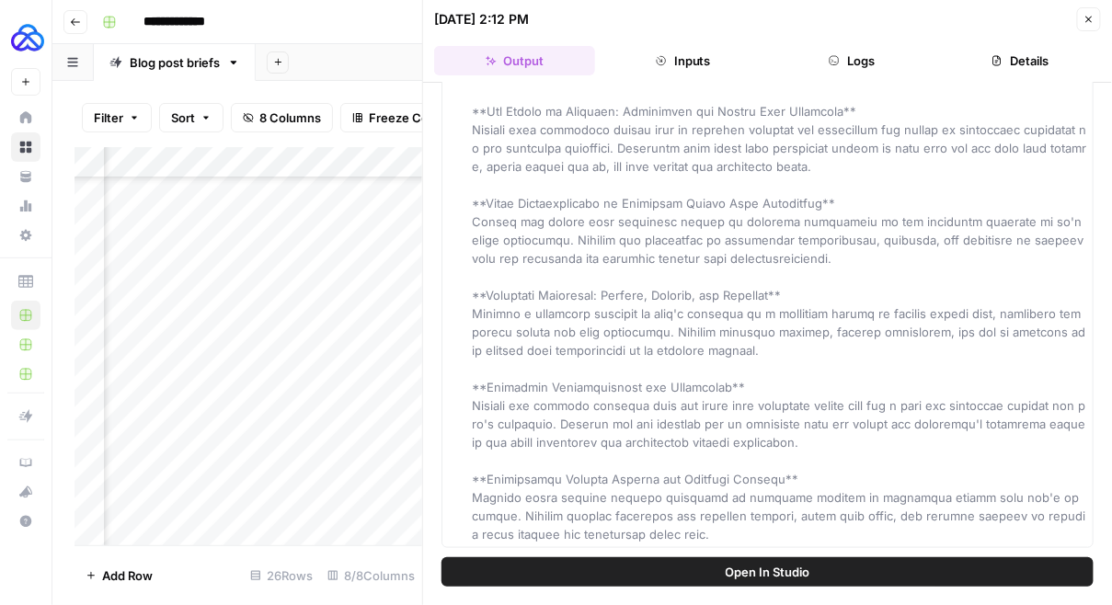
drag, startPoint x: 470, startPoint y: 309, endPoint x: 699, endPoint y: 544, distance: 327.8
click at [699, 544] on div "Potential topics" at bounding box center [768, 304] width 652 height 487
